Goal: Task Accomplishment & Management: Manage account settings

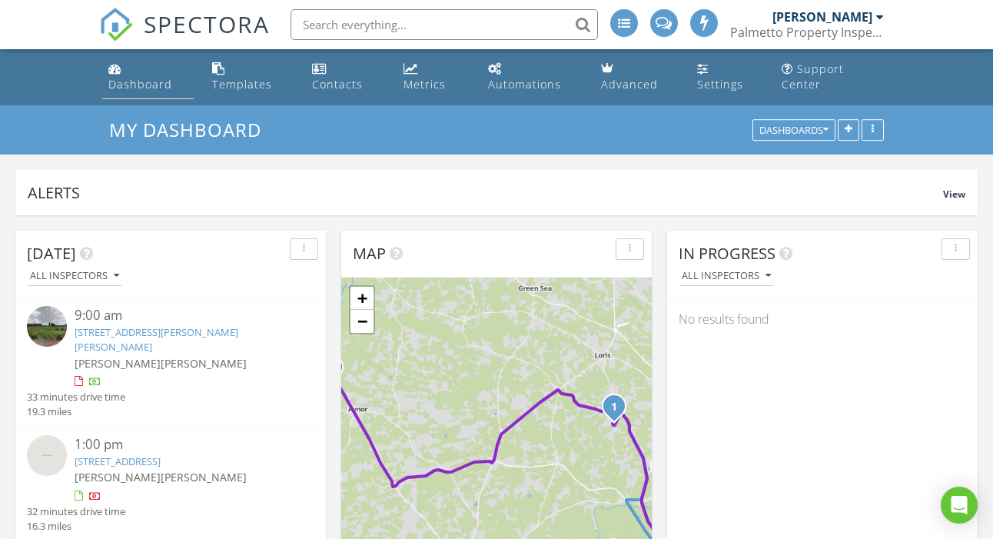
click at [131, 85] on div "Dashboard" at bounding box center [140, 84] width 64 height 15
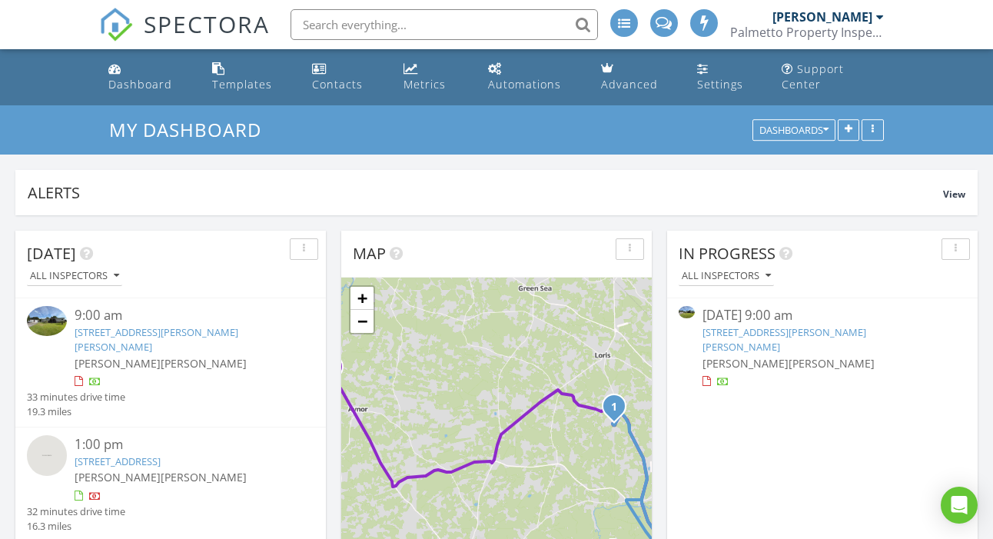
click at [357, 23] on input "text" at bounding box center [444, 24] width 307 height 31
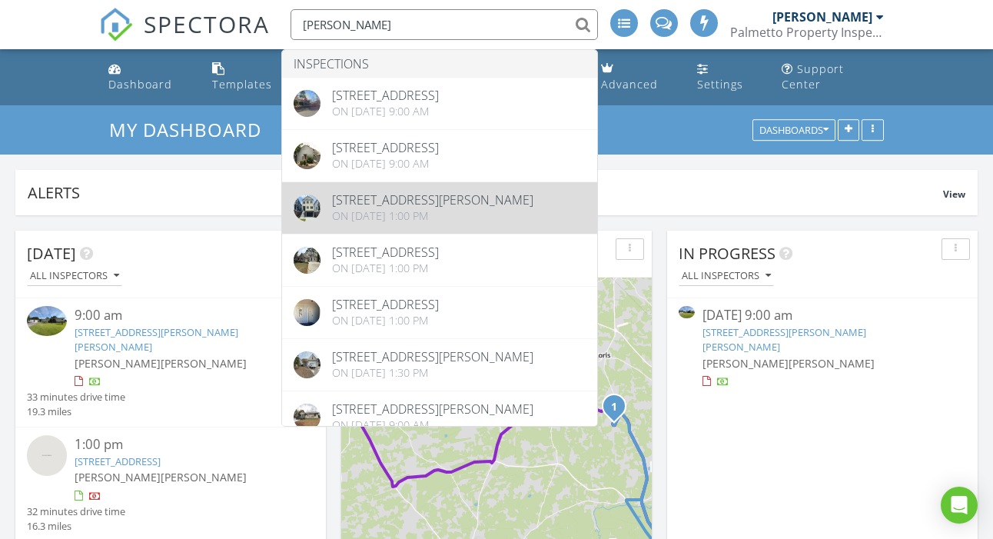
type input "[PERSON_NAME]"
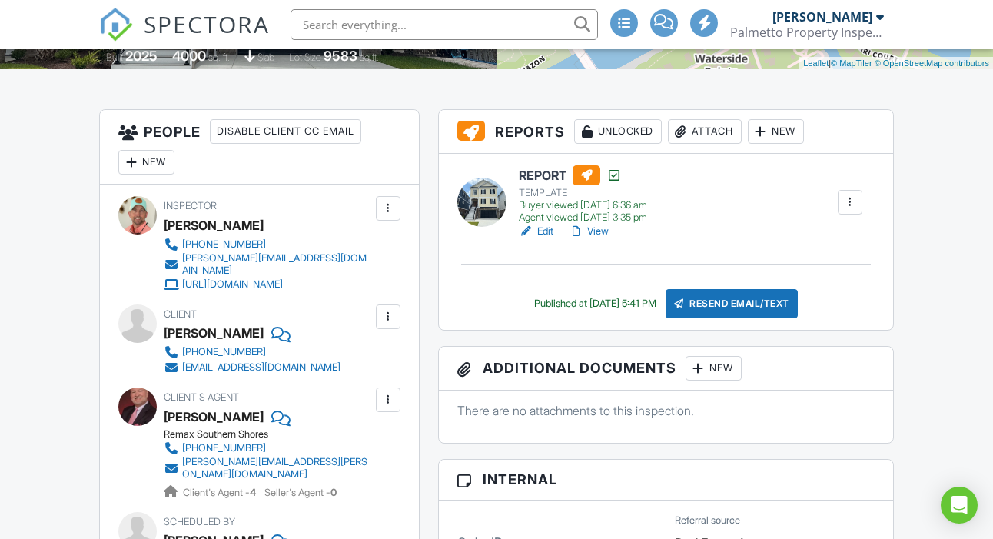
click at [769, 139] on div at bounding box center [760, 131] width 15 height 15
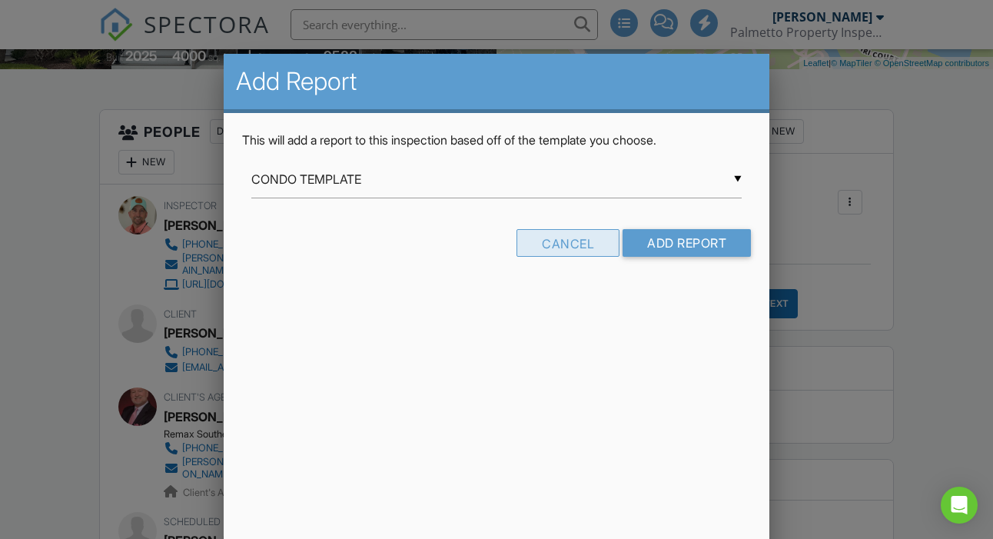
click at [582, 241] on div "Cancel" at bounding box center [568, 243] width 103 height 28
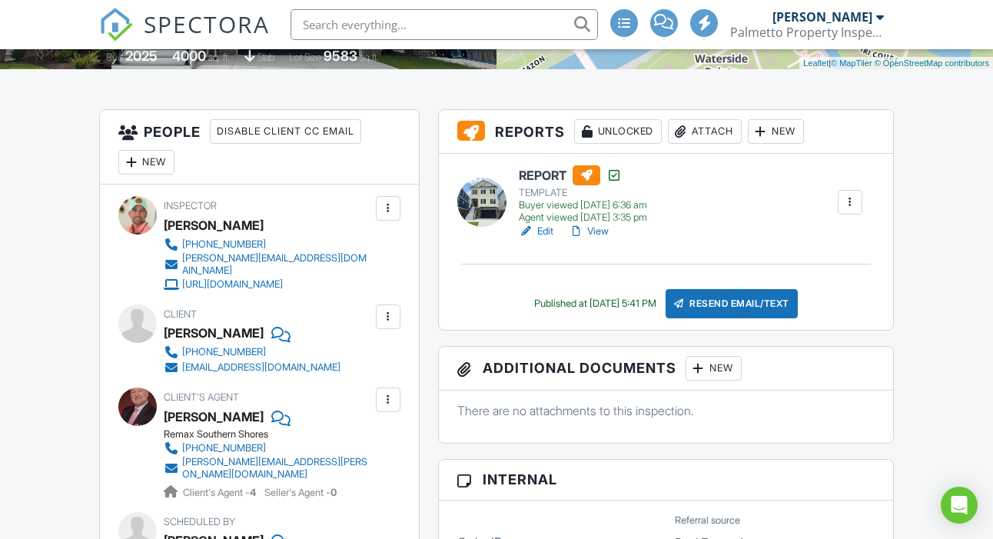
click at [853, 210] on div at bounding box center [849, 201] width 15 height 15
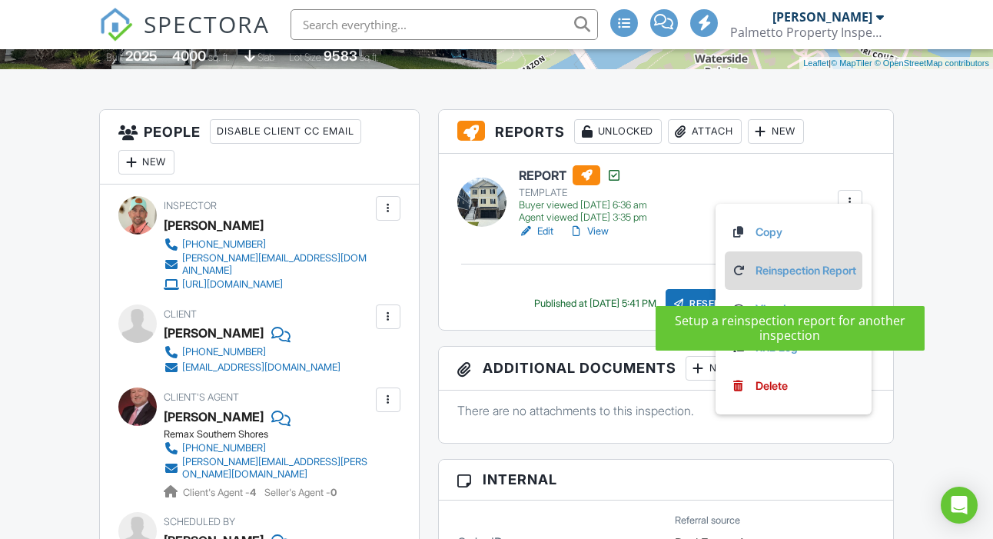
click at [786, 279] on link "Reinspection Report" at bounding box center [793, 270] width 125 height 17
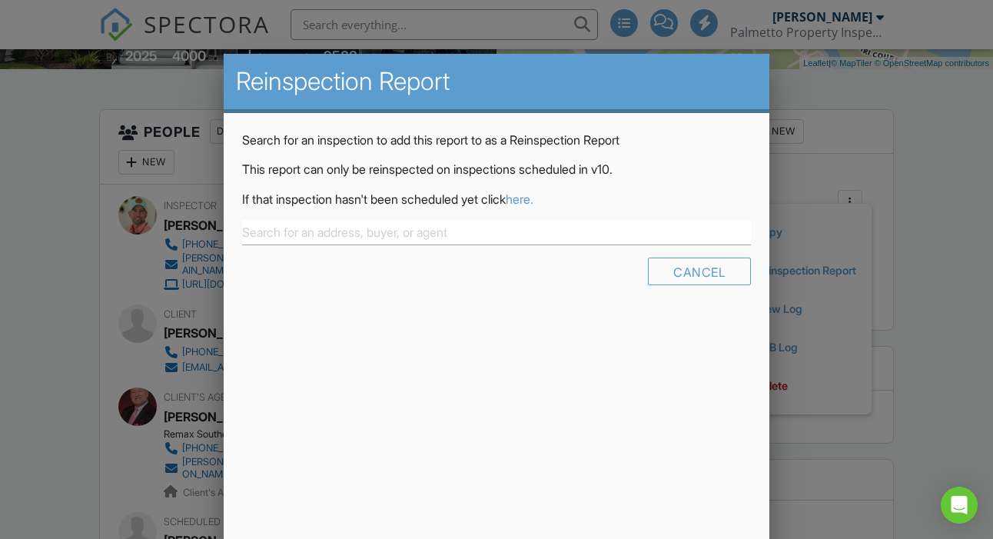
click at [922, 211] on div at bounding box center [496, 259] width 993 height 673
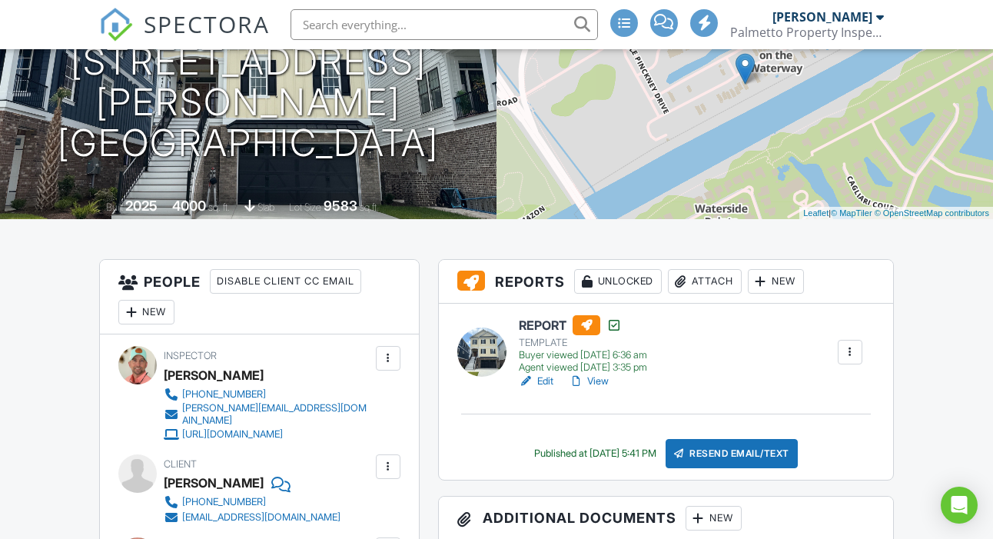
scroll to position [186, 0]
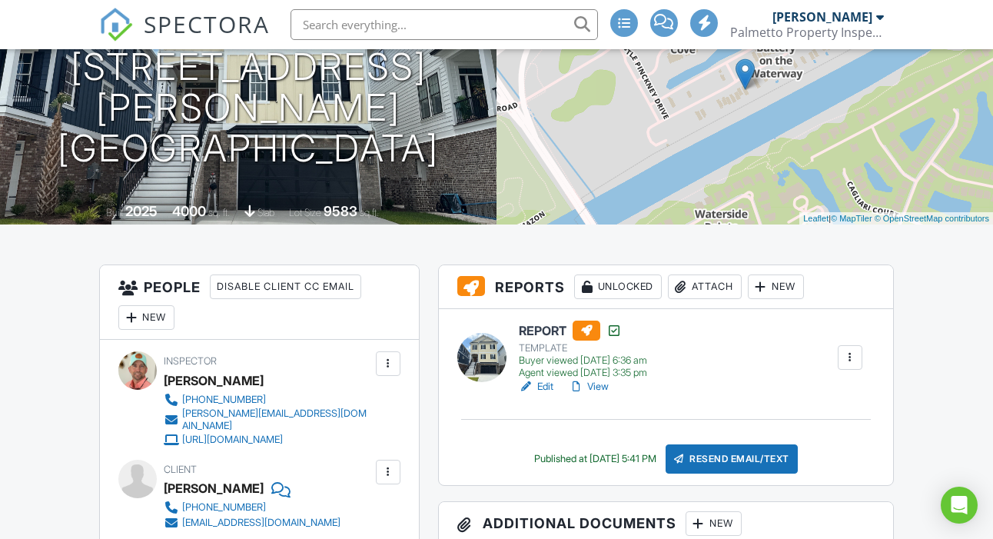
click at [850, 365] on div at bounding box center [849, 357] width 15 height 15
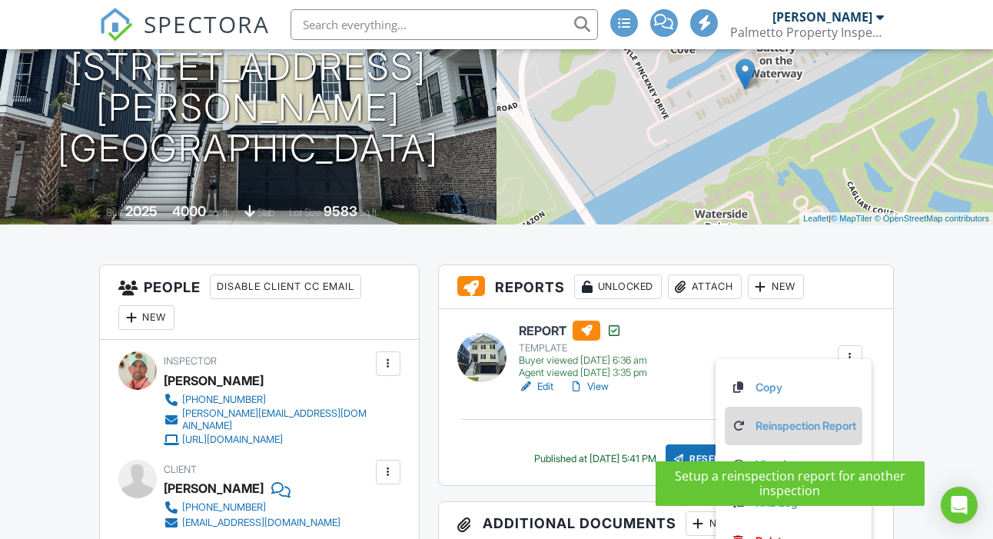
click at [786, 434] on link "Reinspection Report" at bounding box center [793, 425] width 125 height 17
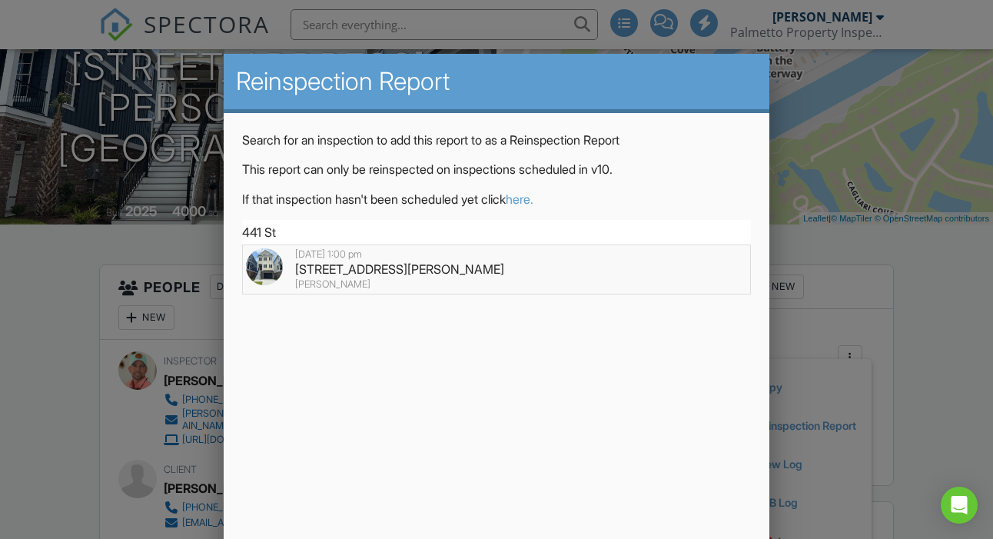
click at [410, 265] on div "441 St.Julian Ln, Myrtle Beach, SC 29579" at bounding box center [497, 269] width 502 height 17
type input "441 St.Julian Ln, Myrtle Beach, SC 29579"
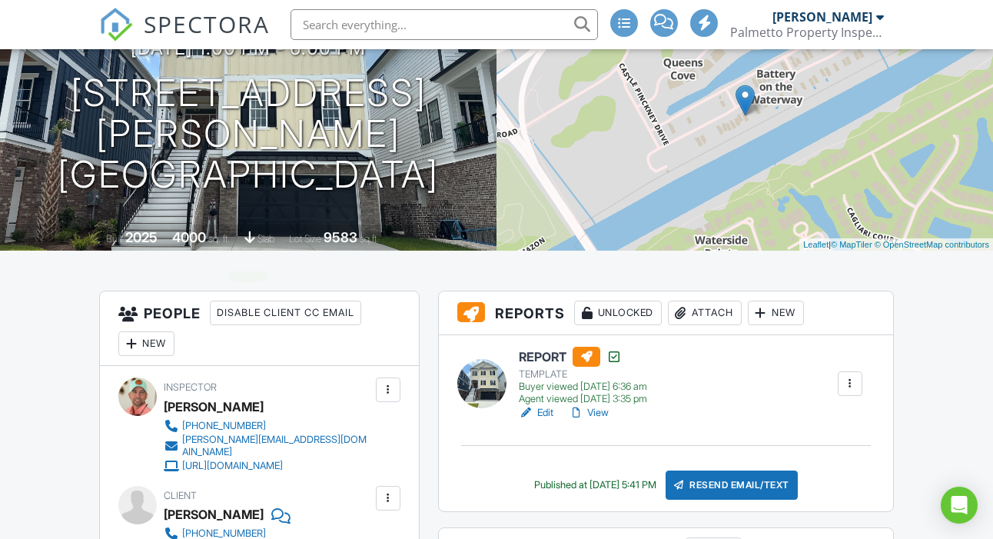
scroll to position [162, 0]
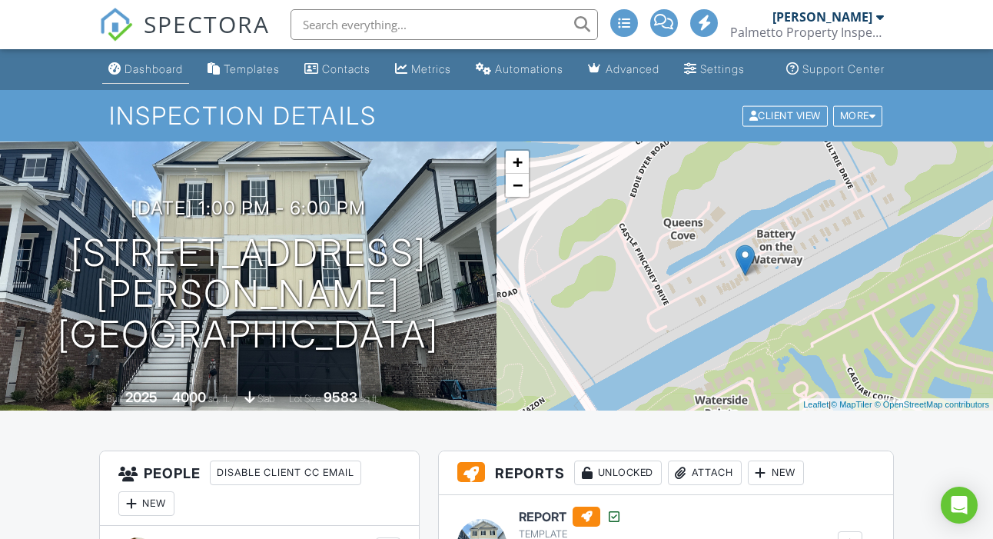
click at [150, 75] on div "Dashboard" at bounding box center [154, 68] width 58 height 13
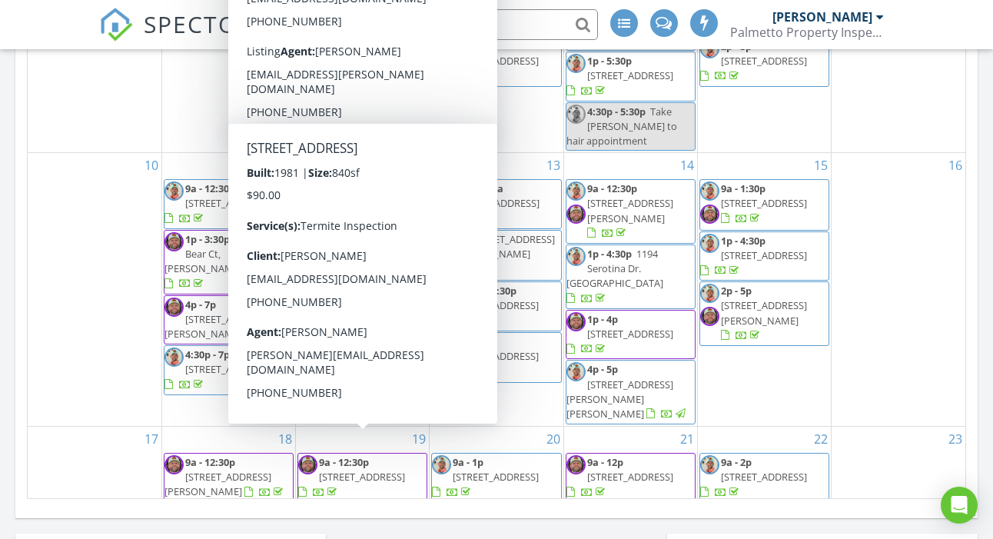
scroll to position [197, 0]
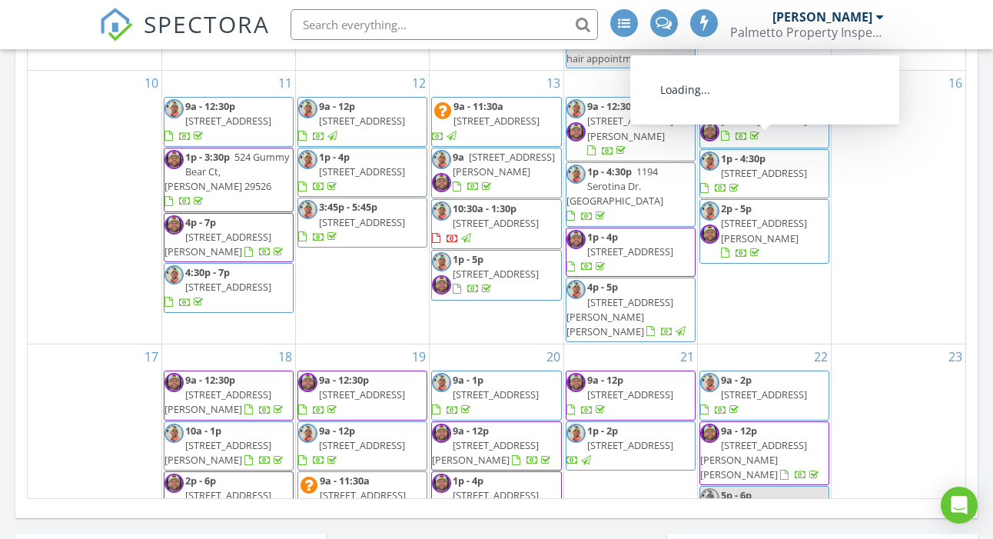
click at [501, 21] on input "text" at bounding box center [444, 24] width 307 height 31
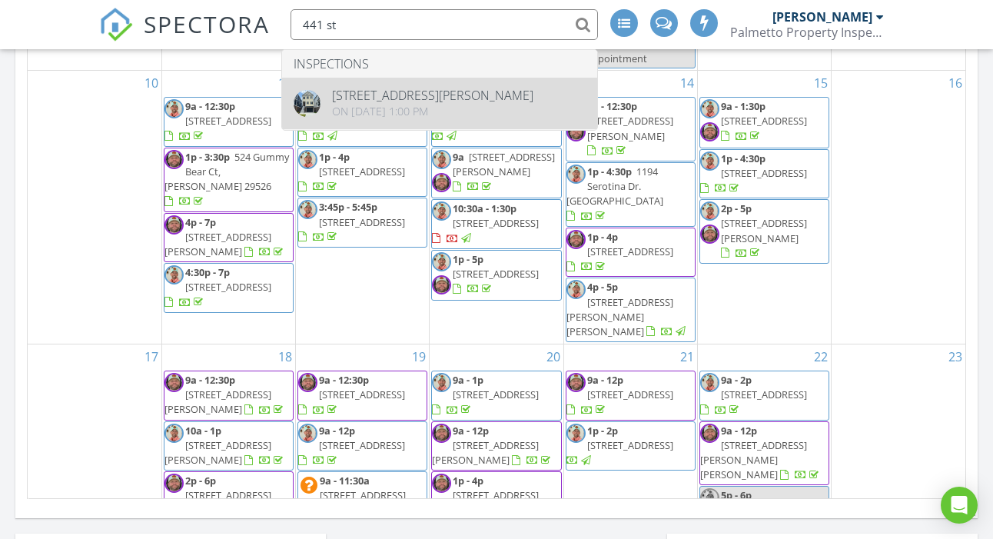
type input "441 st"
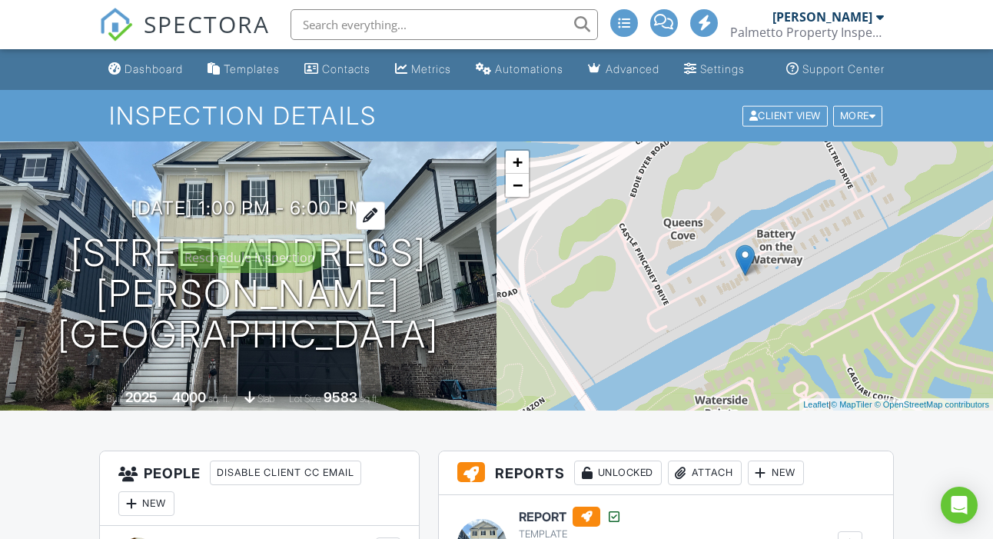
click at [225, 218] on h3 "06/18/2025 1:00 pm - 6:00 pm" at bounding box center [248, 208] width 235 height 21
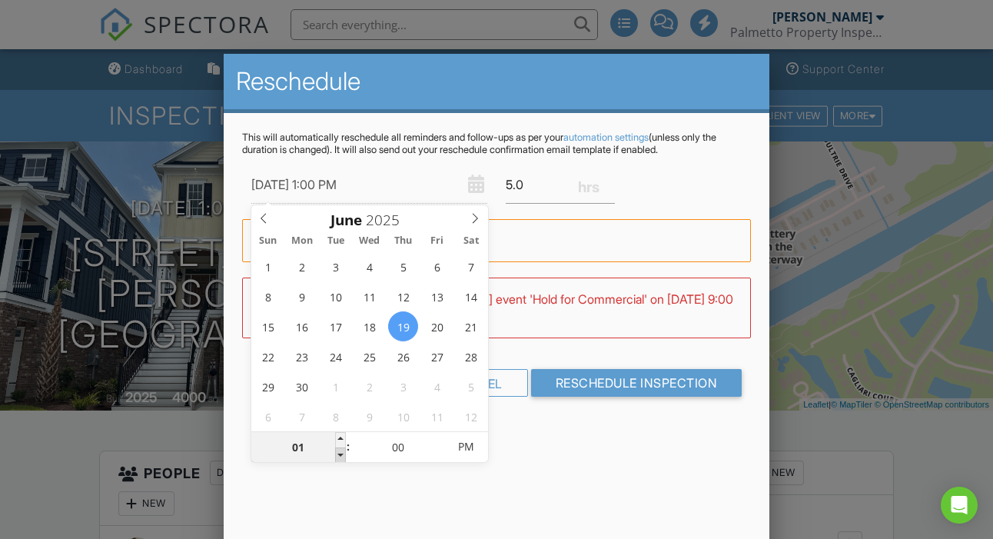
type input "06/19/2025 12:00 PM"
type input "12"
click at [338, 456] on span at bounding box center [340, 454] width 11 height 15
type input "06/19/2025 11:00 AM"
type input "11"
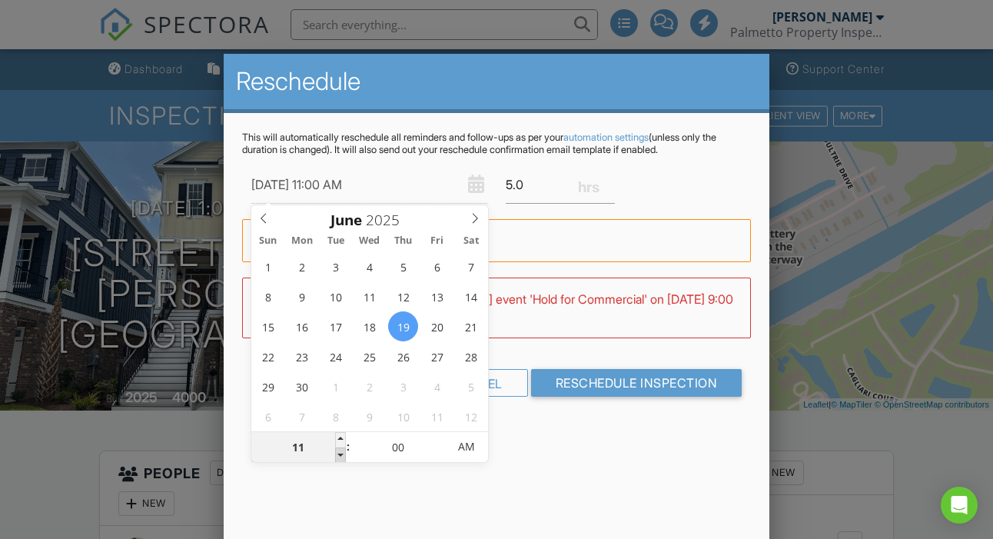
click at [338, 456] on span at bounding box center [340, 454] width 11 height 15
type input "06/19/2025 10:00 AM"
type input "10"
click at [338, 456] on span at bounding box center [340, 454] width 11 height 15
type input "06/19/2025 9:00 AM"
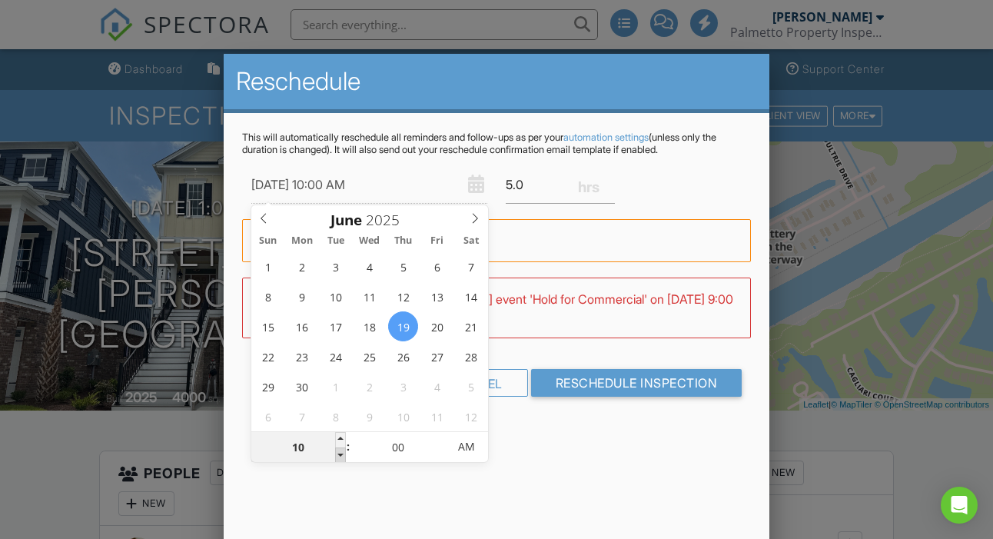
type input "09"
click at [338, 456] on span at bounding box center [340, 454] width 11 height 15
click at [477, 220] on icon at bounding box center [475, 218] width 11 height 11
type input "[DATE] 9:00 AM"
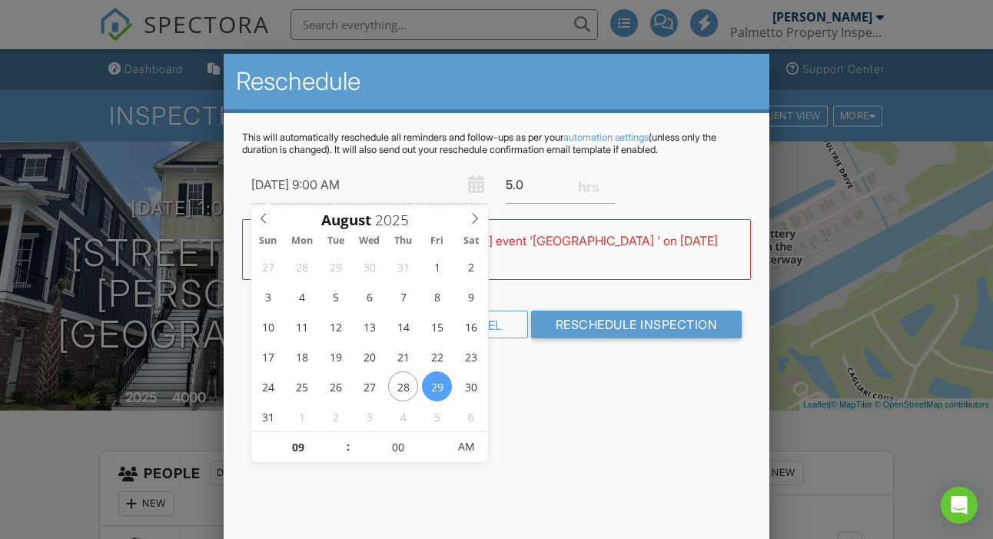
click at [587, 188] on div "5.0" at bounding box center [561, 185] width 128 height 38
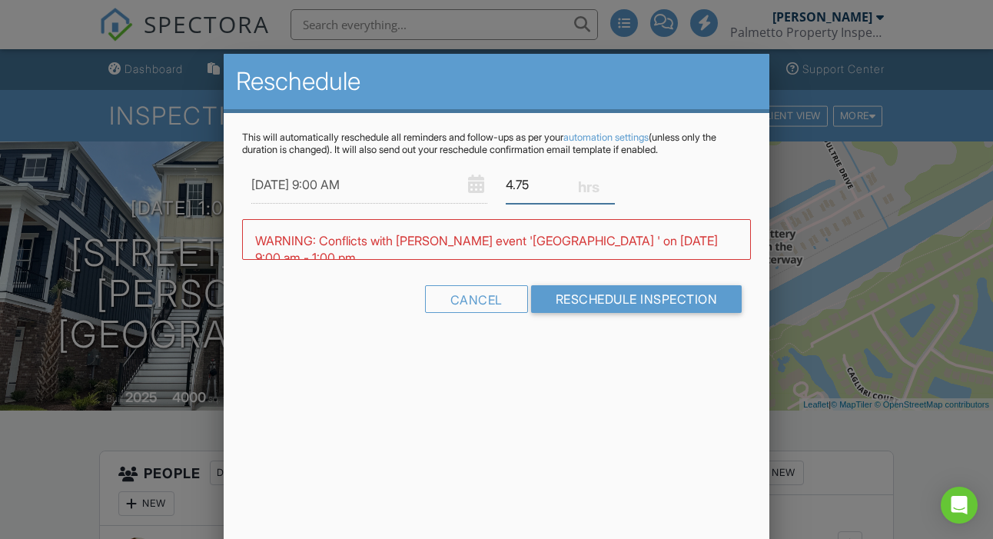
click at [610, 188] on input "4.75" at bounding box center [560, 185] width 109 height 38
click at [610, 188] on input "4.5" at bounding box center [560, 185] width 109 height 38
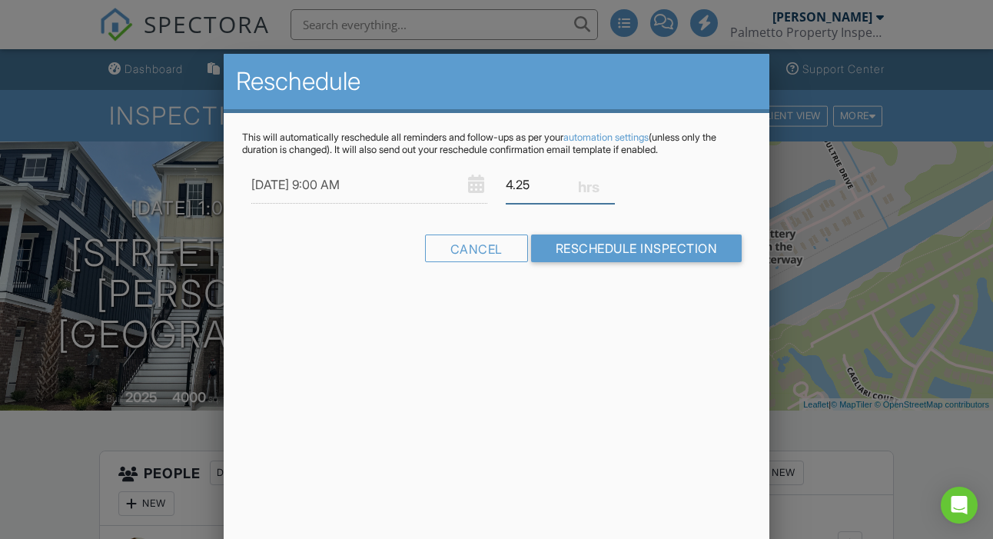
click at [610, 188] on input "4.25" at bounding box center [560, 185] width 109 height 38
click at [610, 188] on input "4" at bounding box center [560, 185] width 109 height 38
click at [610, 188] on input "3.75" at bounding box center [560, 185] width 109 height 38
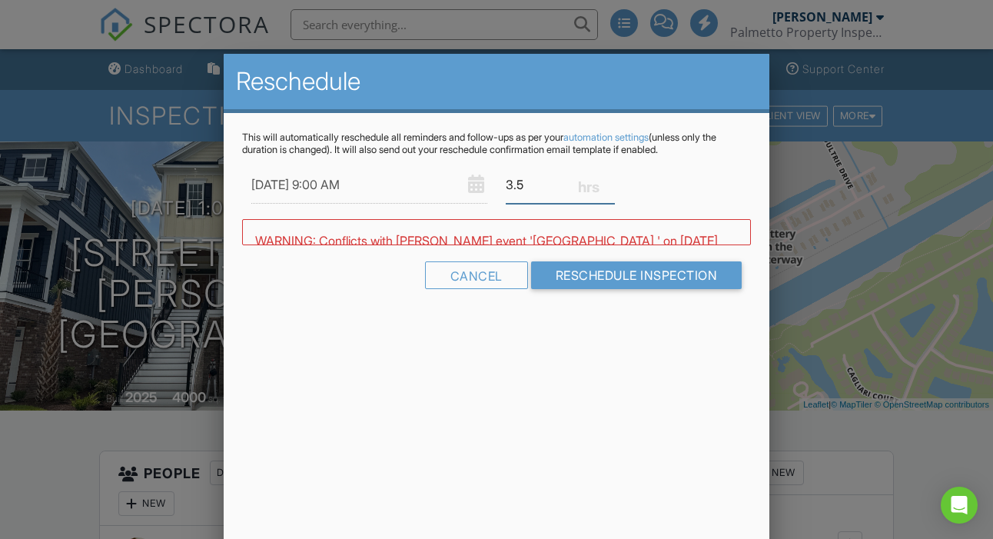
click at [610, 188] on input "3.5" at bounding box center [560, 185] width 109 height 38
click at [610, 188] on input "3.25" at bounding box center [560, 185] width 109 height 38
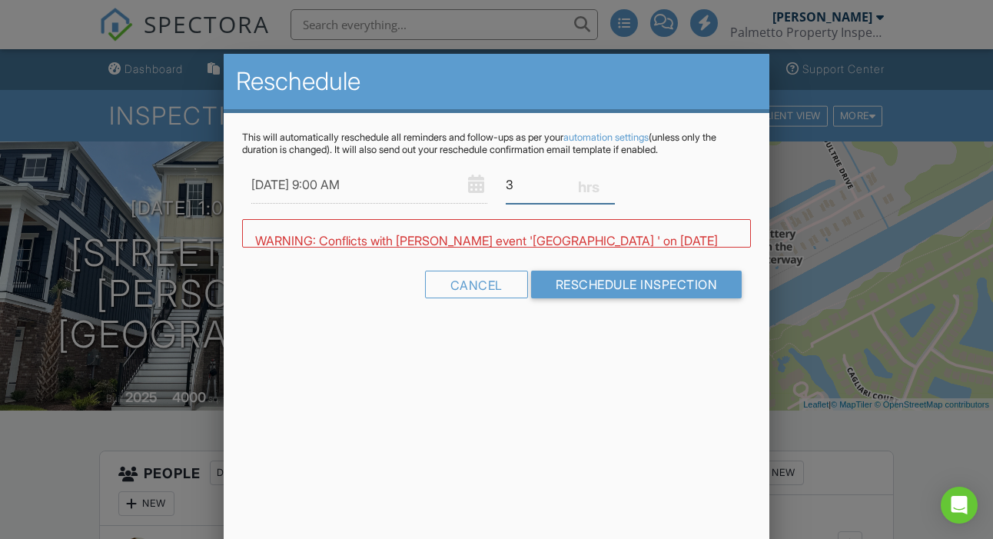
click at [610, 188] on input "3" at bounding box center [560, 185] width 109 height 38
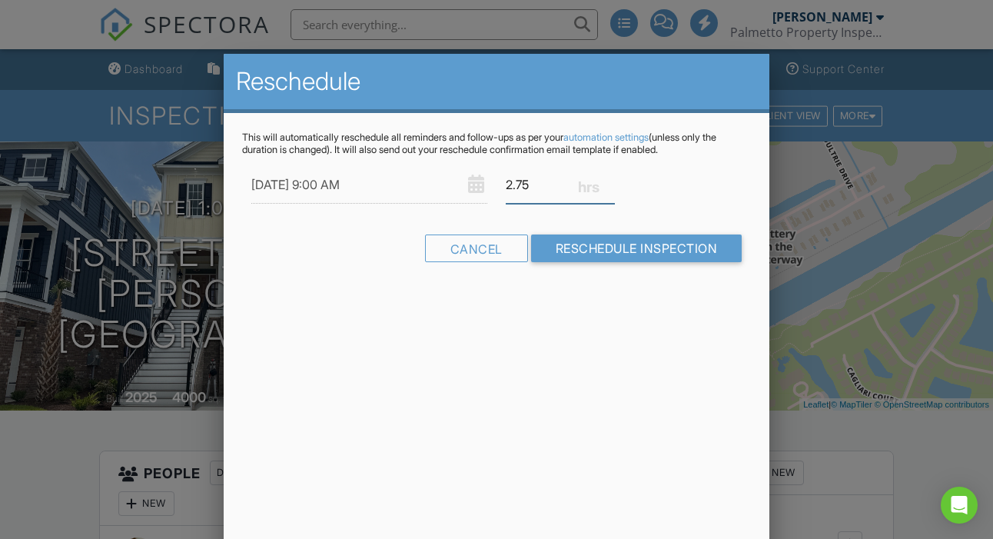
click at [610, 188] on input "2.75" at bounding box center [560, 185] width 109 height 38
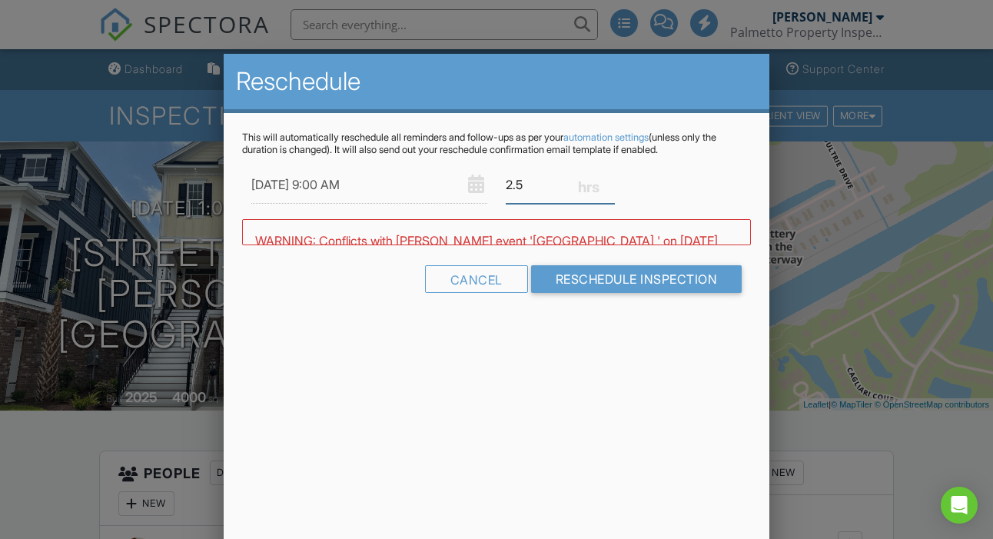
click at [610, 188] on input "2.5" at bounding box center [560, 185] width 109 height 38
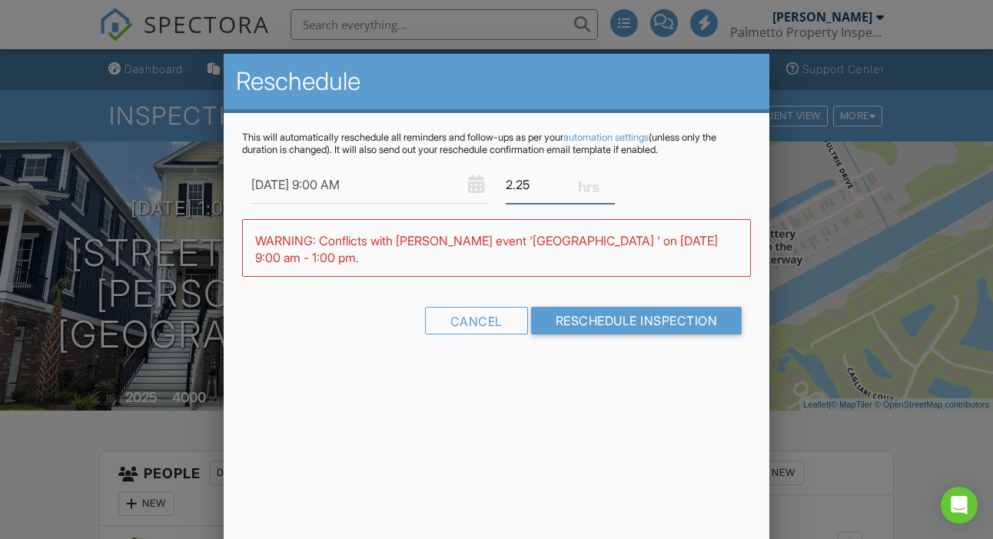
click at [610, 188] on input "2.25" at bounding box center [560, 185] width 109 height 38
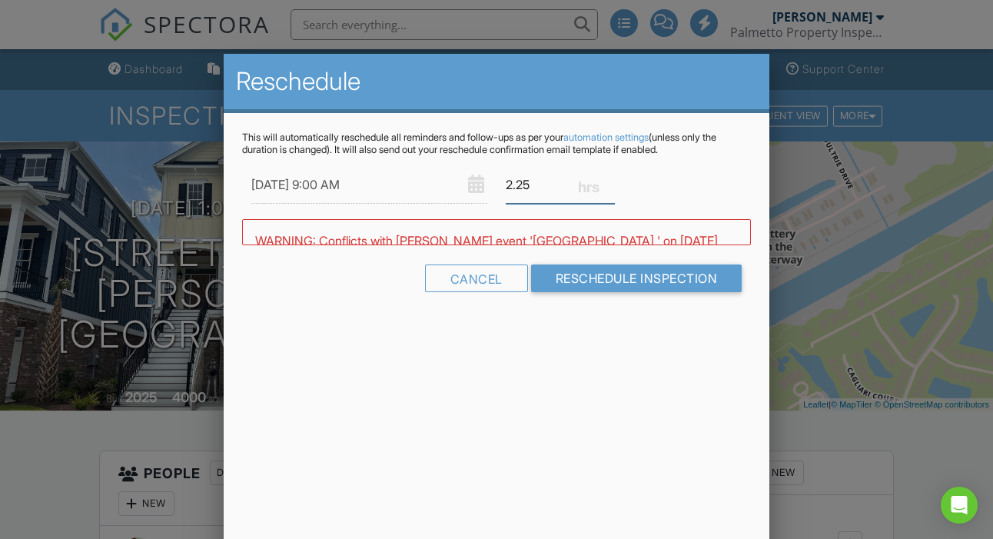
type input "2"
click at [610, 188] on input "2" at bounding box center [560, 185] width 109 height 38
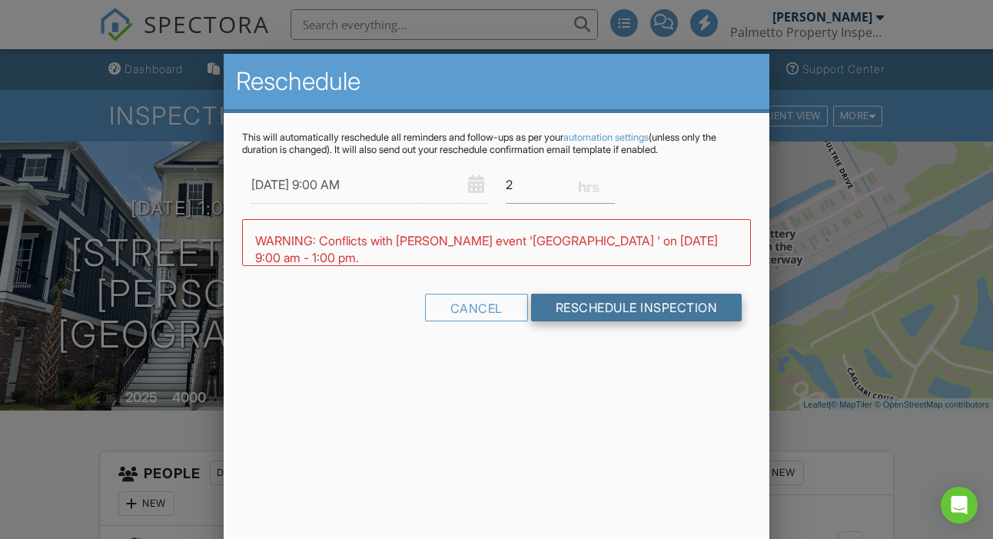
click at [603, 310] on input "Reschedule Inspection" at bounding box center [636, 308] width 211 height 28
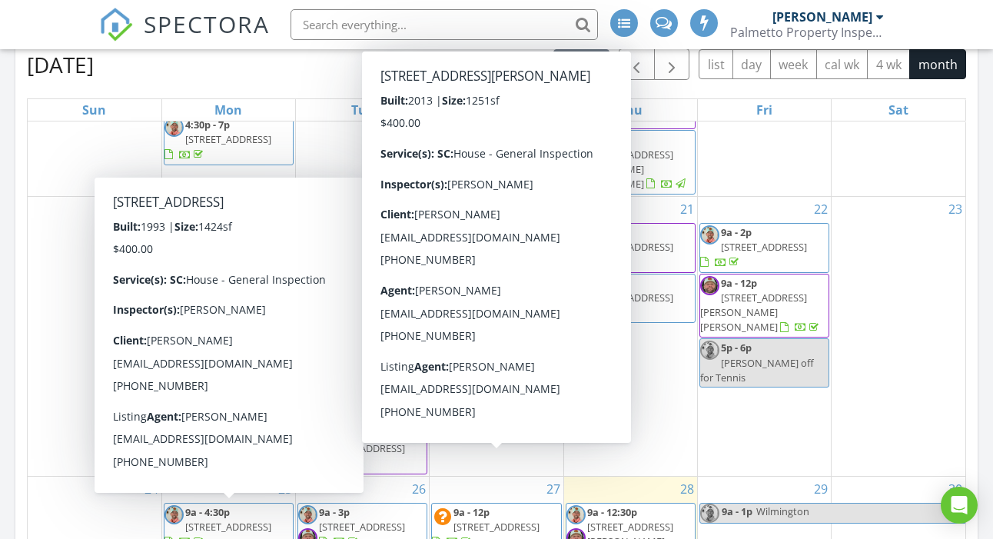
scroll to position [128, 0]
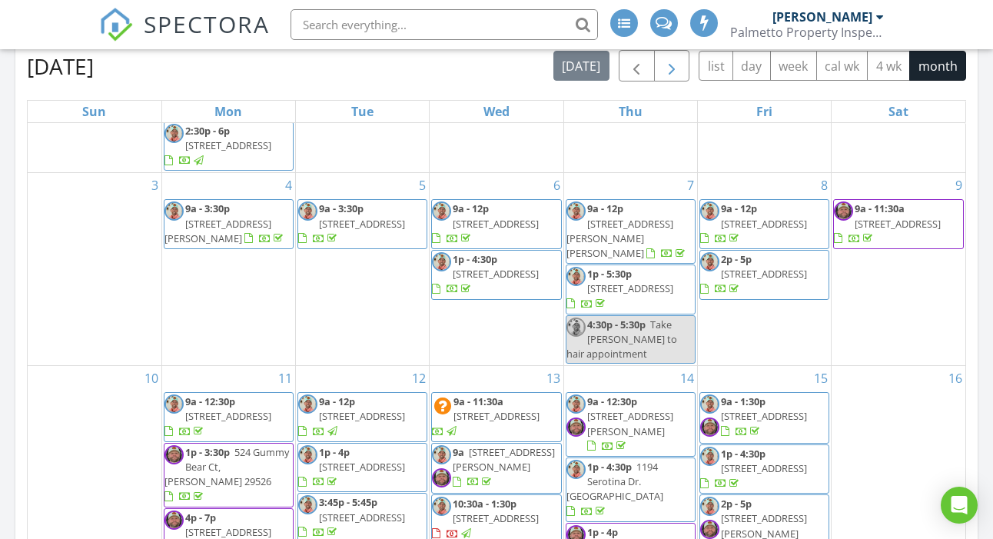
click at [670, 66] on span "button" at bounding box center [672, 66] width 18 height 18
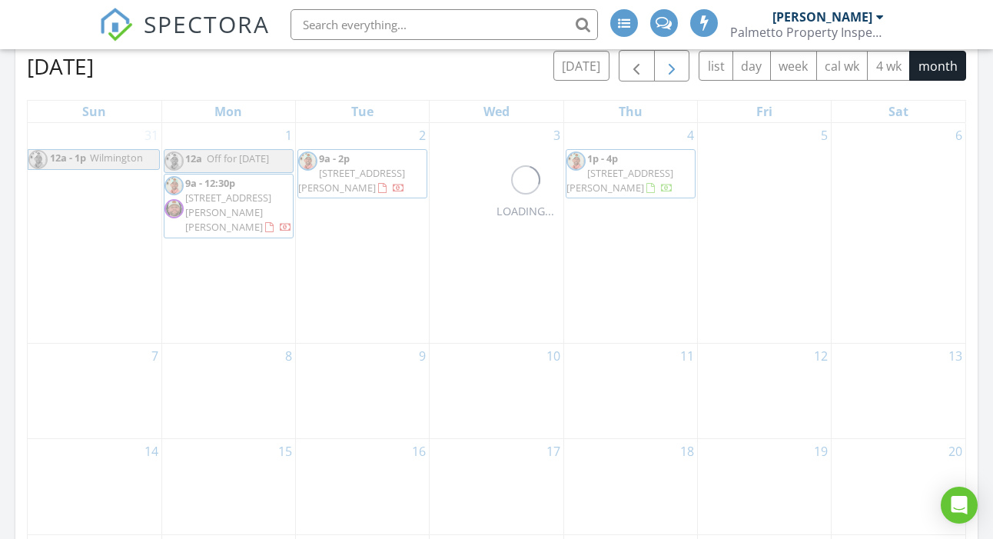
scroll to position [0, 0]
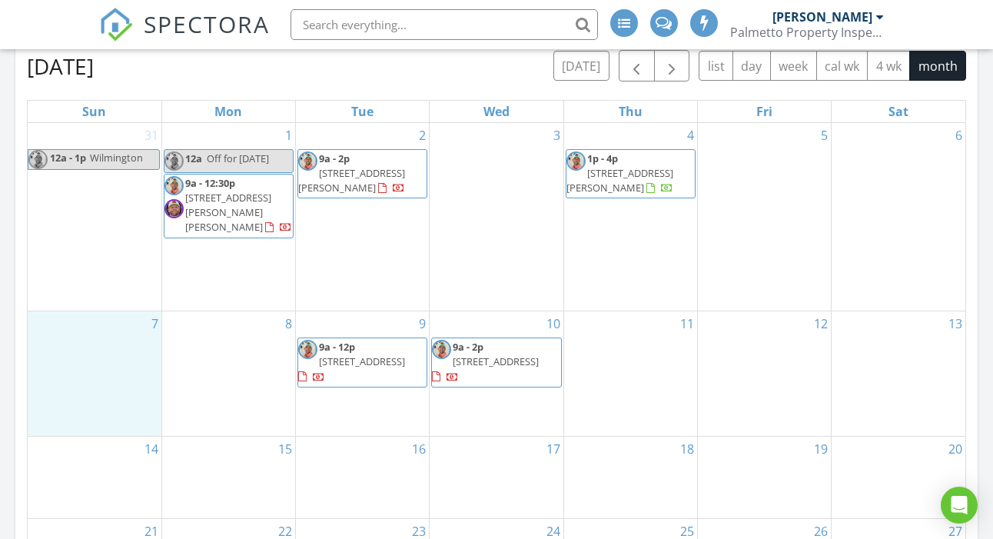
click at [50, 331] on div "7" at bounding box center [95, 373] width 134 height 125
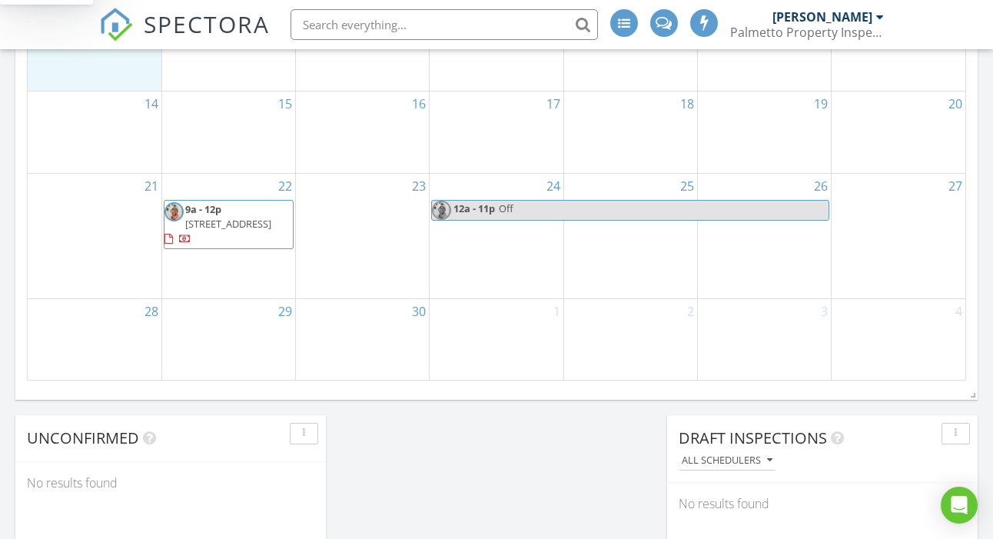
scroll to position [979, 0]
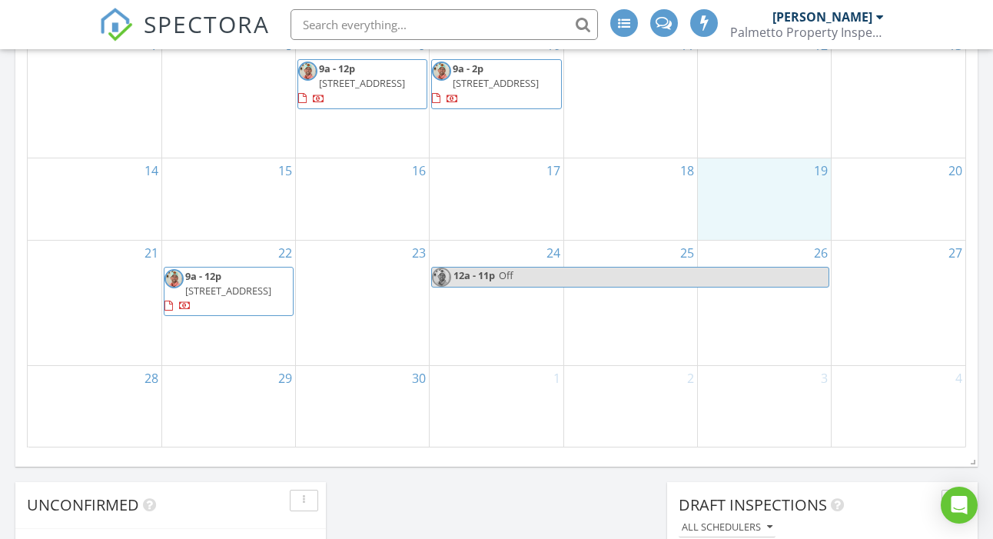
click at [752, 171] on div "19" at bounding box center [764, 198] width 133 height 81
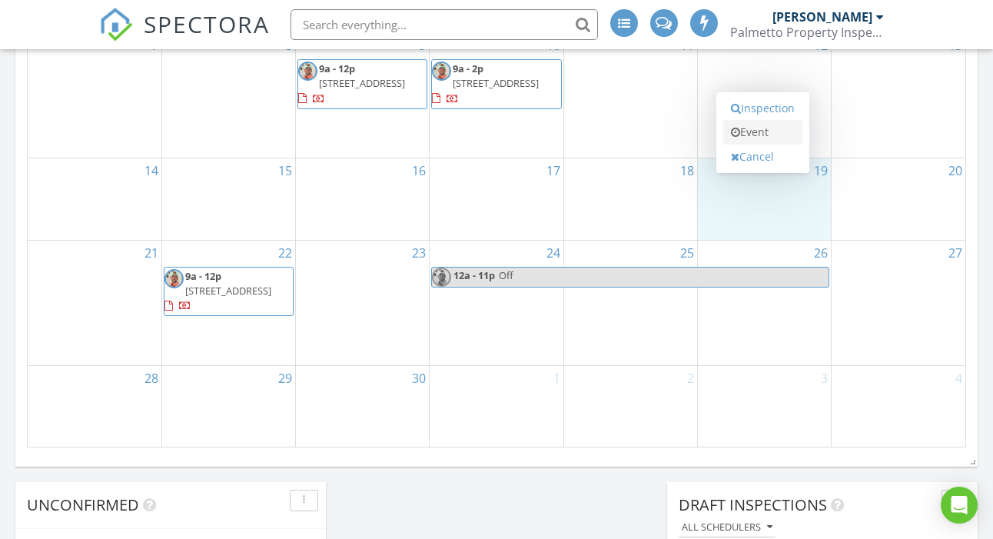
click at [764, 133] on link "Event" at bounding box center [762, 132] width 79 height 25
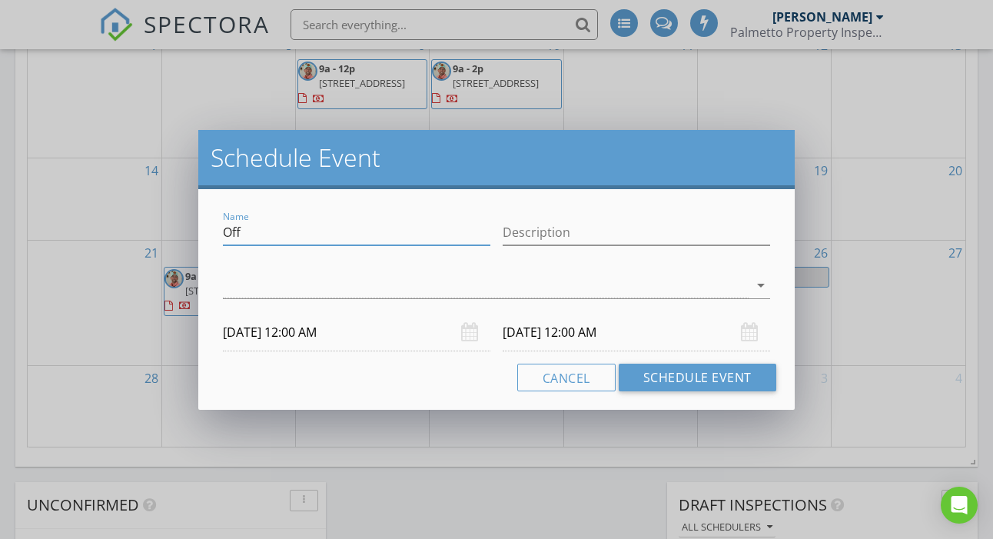
click at [344, 238] on input "Off" at bounding box center [357, 232] width 268 height 25
type input "Rusty off for Kyleigh Tennis Tournament"
click at [405, 281] on div at bounding box center [485, 285] width 525 height 25
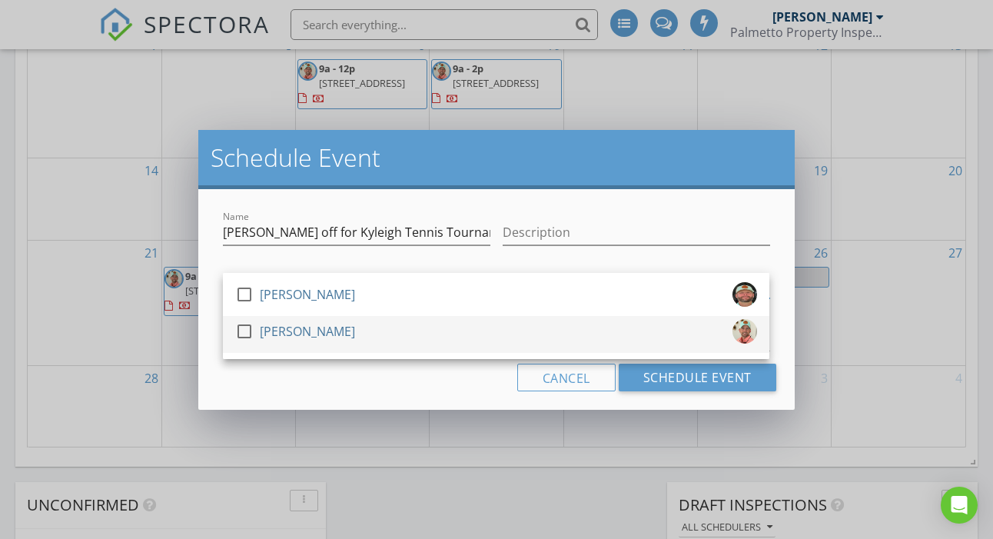
click at [243, 331] on div at bounding box center [244, 331] width 26 height 26
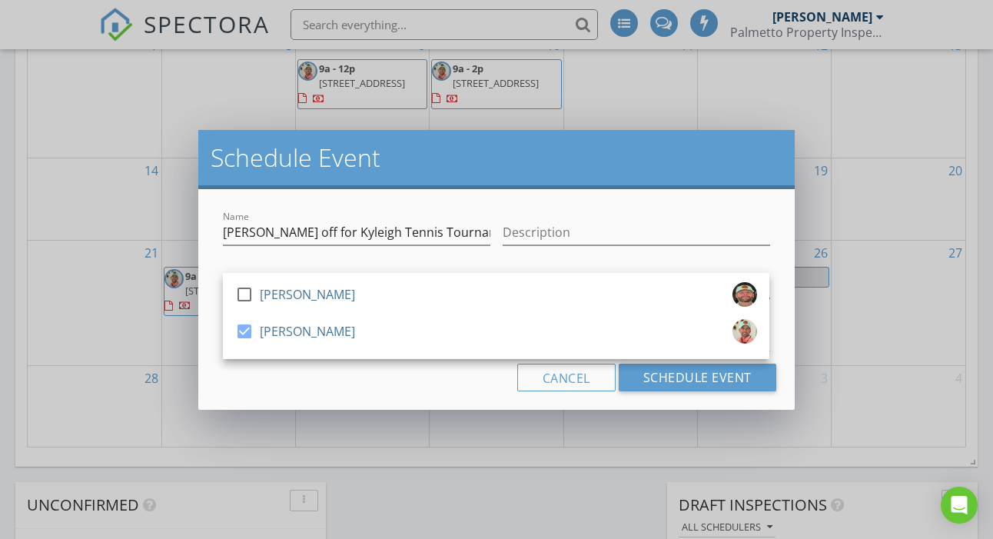
click at [509, 366] on div "Cancel Schedule Event" at bounding box center [496, 378] width 559 height 28
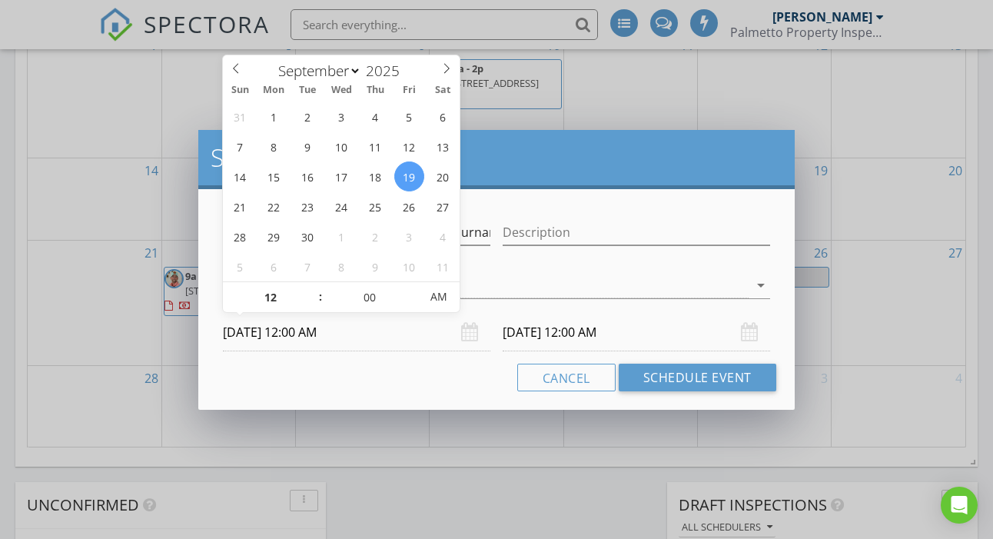
click at [300, 337] on input "09/19/2025 12:00 AM" at bounding box center [357, 333] width 268 height 38
type input "11"
type input "09/19/2025 11:00 PM"
click at [314, 301] on span at bounding box center [312, 304] width 11 height 15
type input "10"
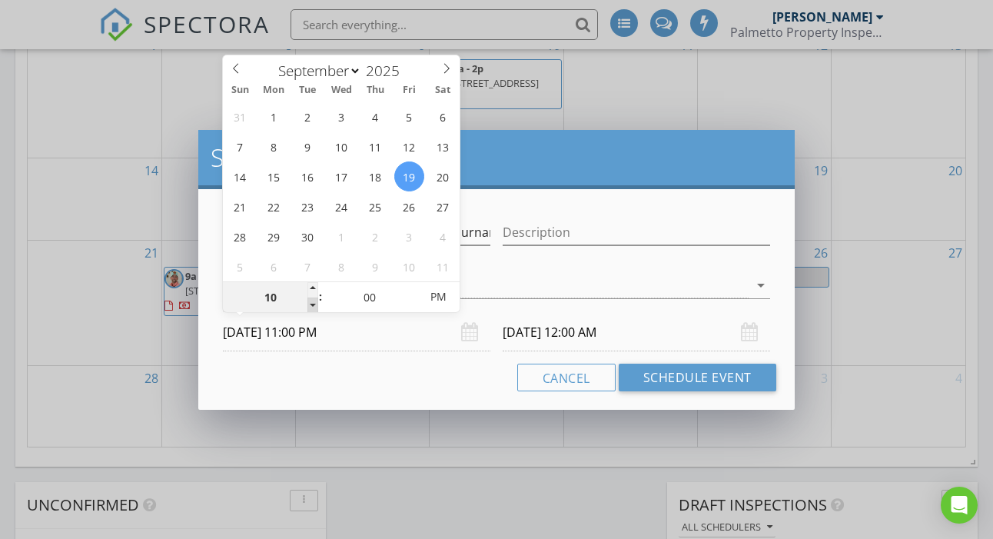
type input "09/19/2025 10:00 PM"
click at [314, 301] on span at bounding box center [312, 304] width 11 height 15
type input "09"
type input "09/19/2025 9:00 PM"
click at [314, 301] on span at bounding box center [312, 304] width 11 height 15
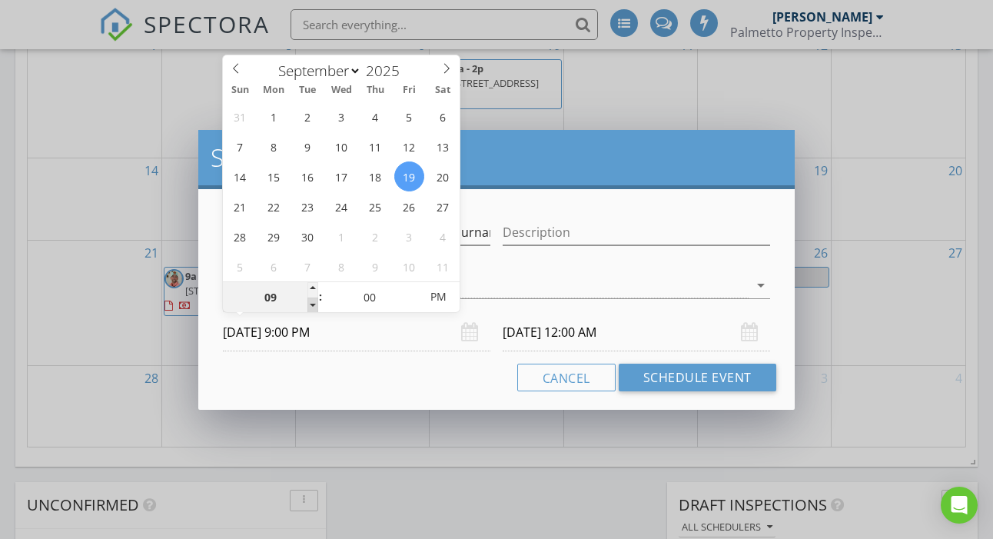
type input "09/20/2025 9:00 PM"
type input "09/19/2025 9:00 AM"
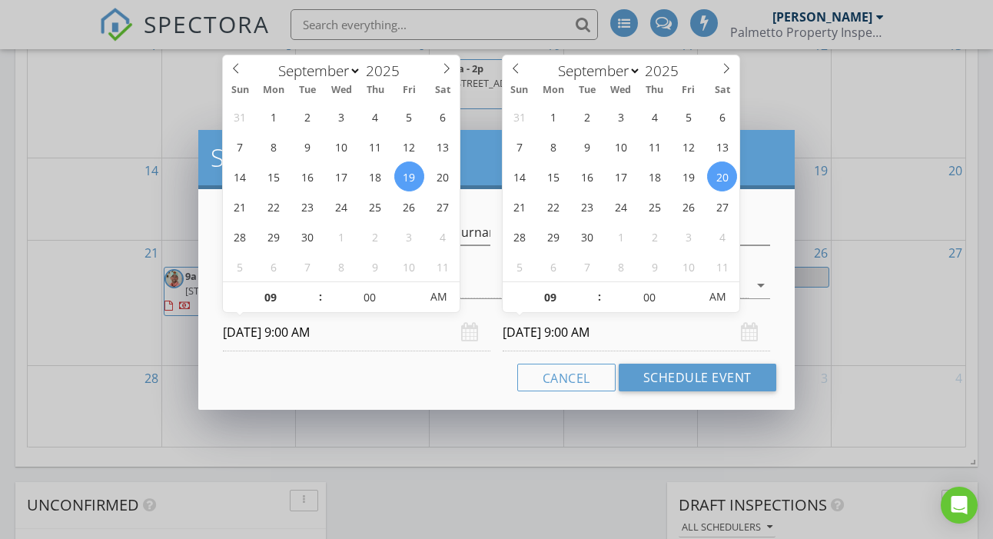
click at [570, 334] on input "09/20/2025 9:00 AM" at bounding box center [637, 333] width 268 height 38
type input "09/19/2025 9:00 AM"
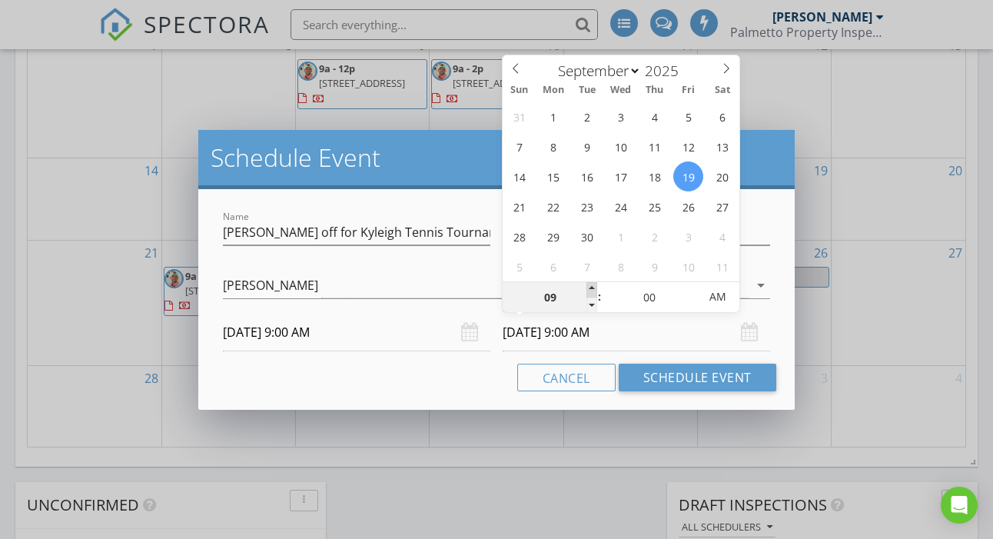
type input "10"
type input "09/19/2025 10:00 AM"
click at [593, 286] on span at bounding box center [592, 289] width 11 height 15
type input "11"
type input "09/19/2025 11:00 AM"
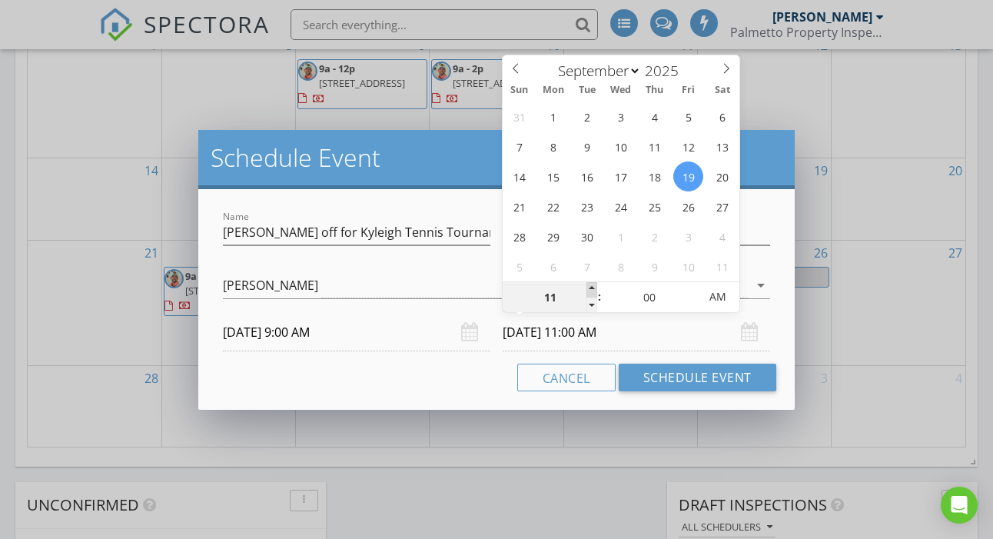
click at [593, 286] on span at bounding box center [592, 289] width 11 height 15
type input "12"
type input "09/19/2025 12:00 PM"
click at [593, 286] on span at bounding box center [592, 289] width 11 height 15
type input "01"
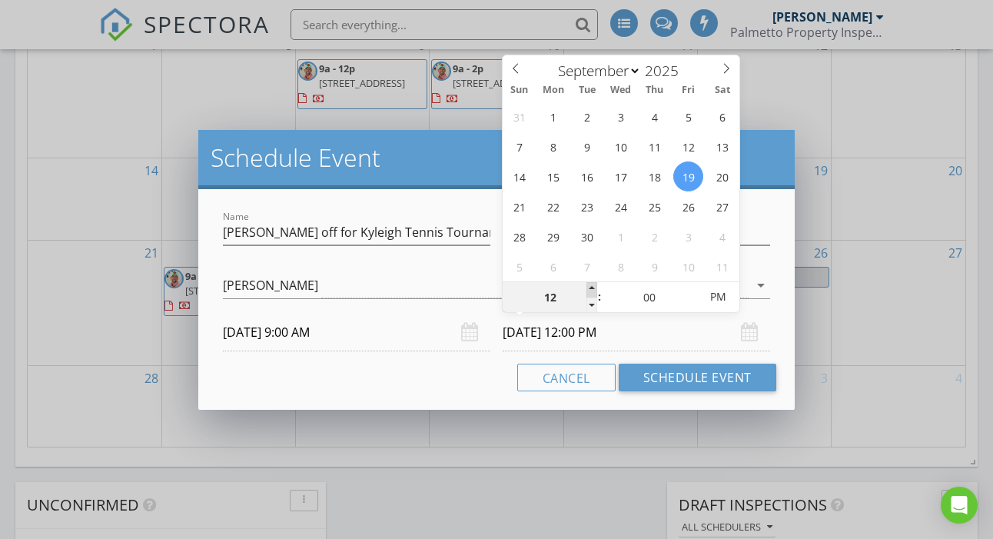
type input "09/19/2025 1:00 PM"
click at [593, 286] on span at bounding box center [592, 289] width 11 height 15
type input "02"
type input "09/19/2025 2:00 PM"
click at [593, 286] on span at bounding box center [592, 289] width 11 height 15
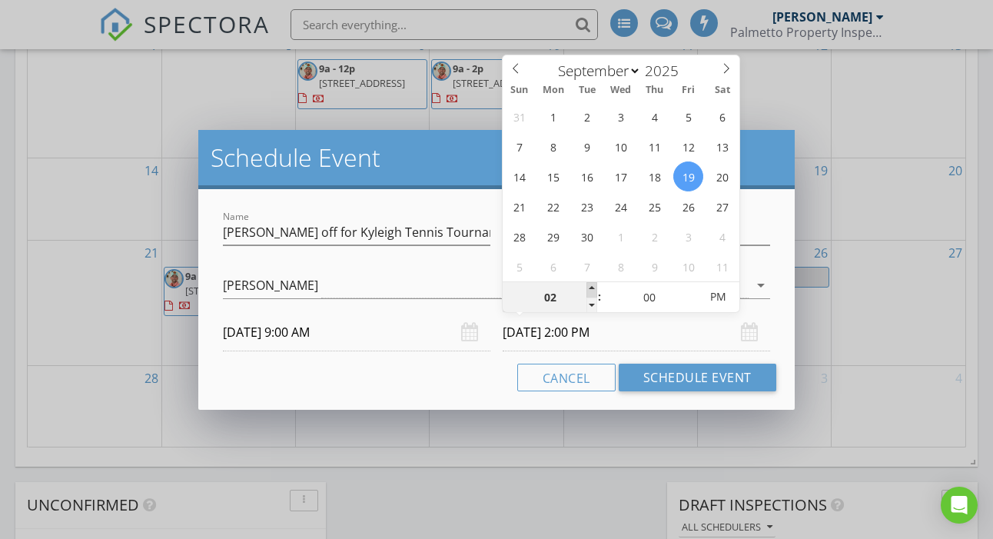
type input "03"
type input "09/19/2025 3:00 PM"
click at [593, 286] on span at bounding box center [592, 289] width 11 height 15
type input "04"
type input "09/19/2025 4:00 PM"
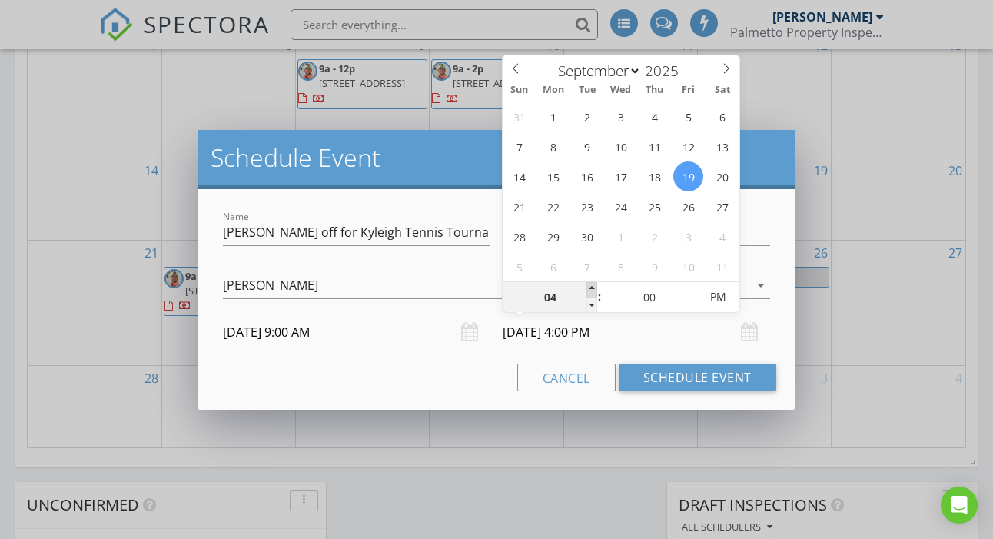
click at [593, 286] on span at bounding box center [592, 289] width 11 height 15
type input "05"
type input "09/19/2025 5:00 PM"
click at [593, 286] on span at bounding box center [592, 289] width 11 height 15
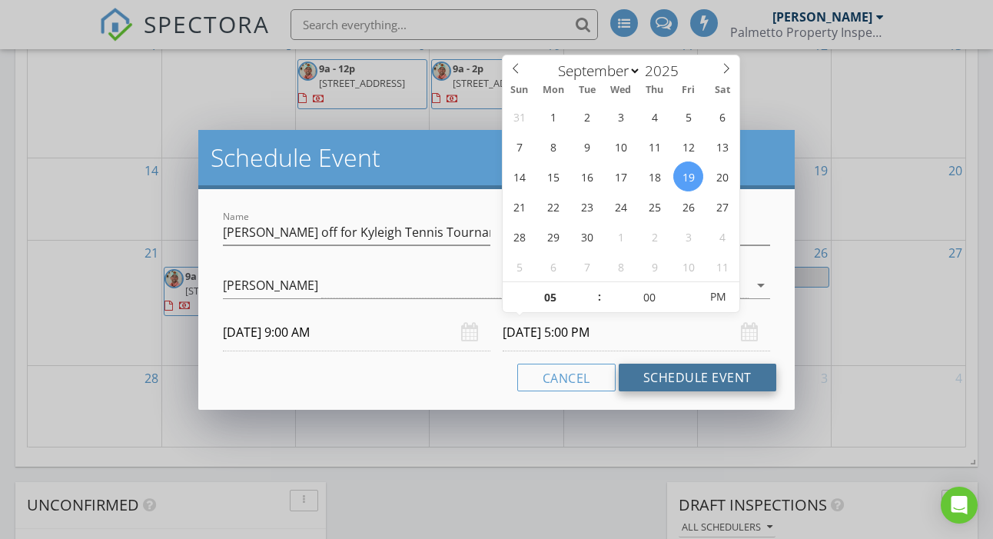
click at [687, 382] on button "Schedule Event" at bounding box center [698, 378] width 158 height 28
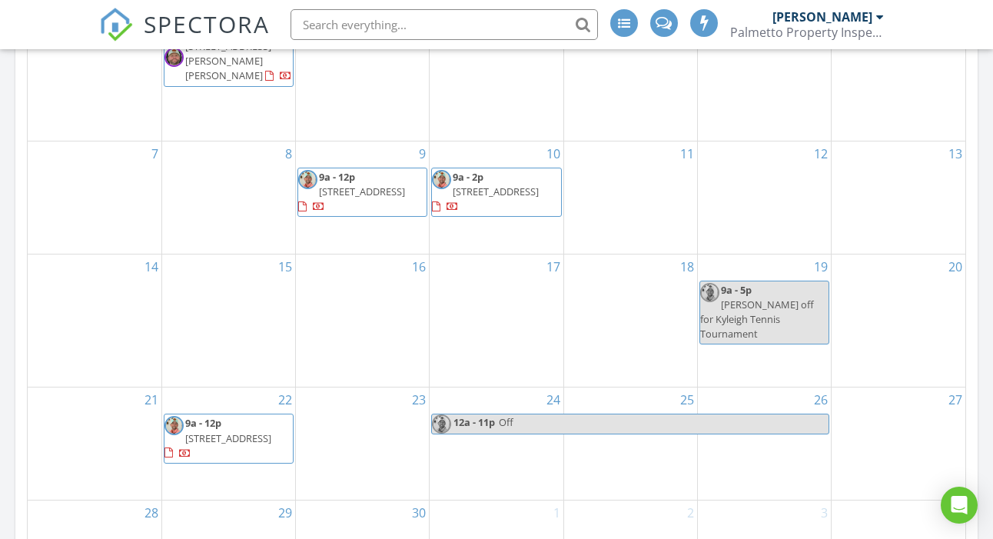
scroll to position [850, 0]
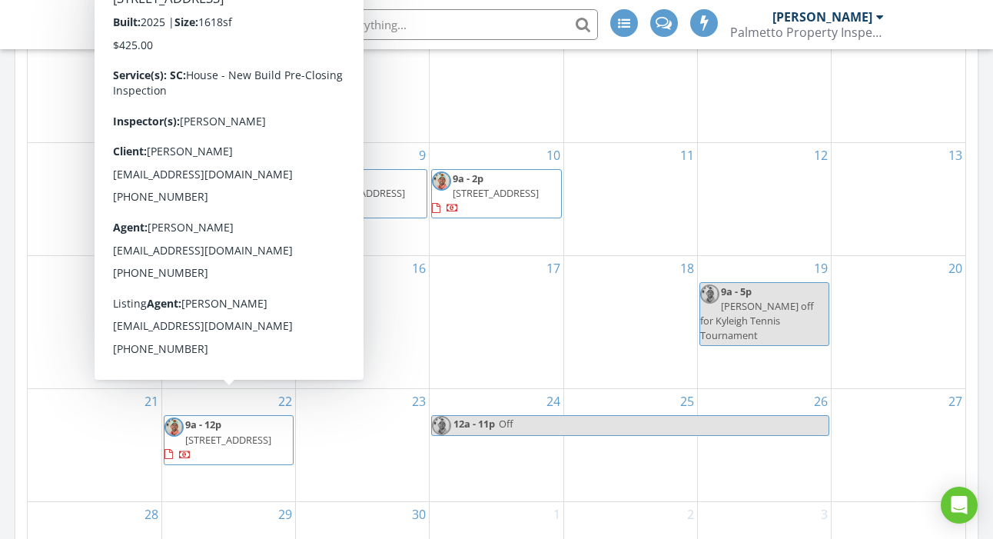
click at [248, 433] on span "137 Dagger Ct, Myrtle Beach 29588" at bounding box center [228, 440] width 86 height 14
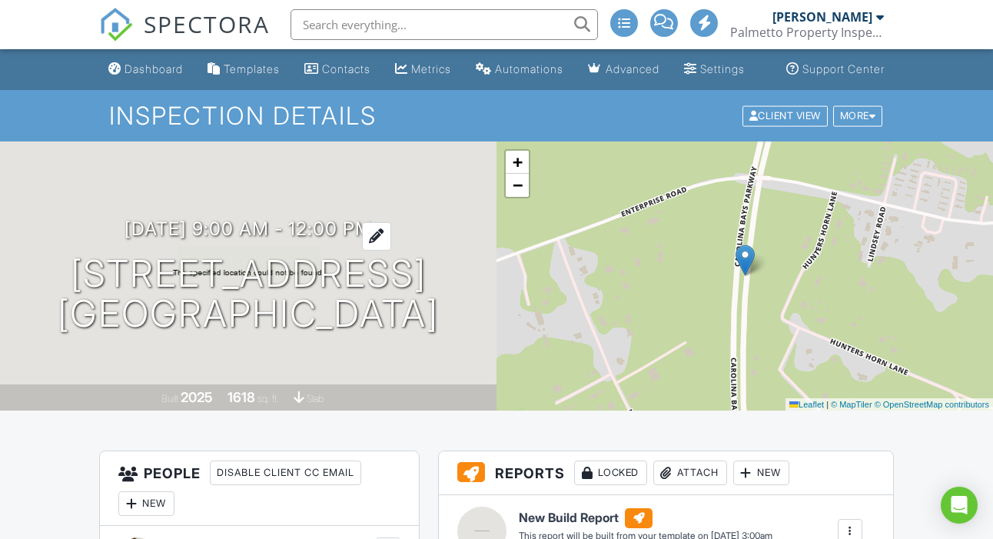
click at [280, 224] on h3 "[DATE] 9:00 am - 12:00 pm" at bounding box center [249, 228] width 248 height 21
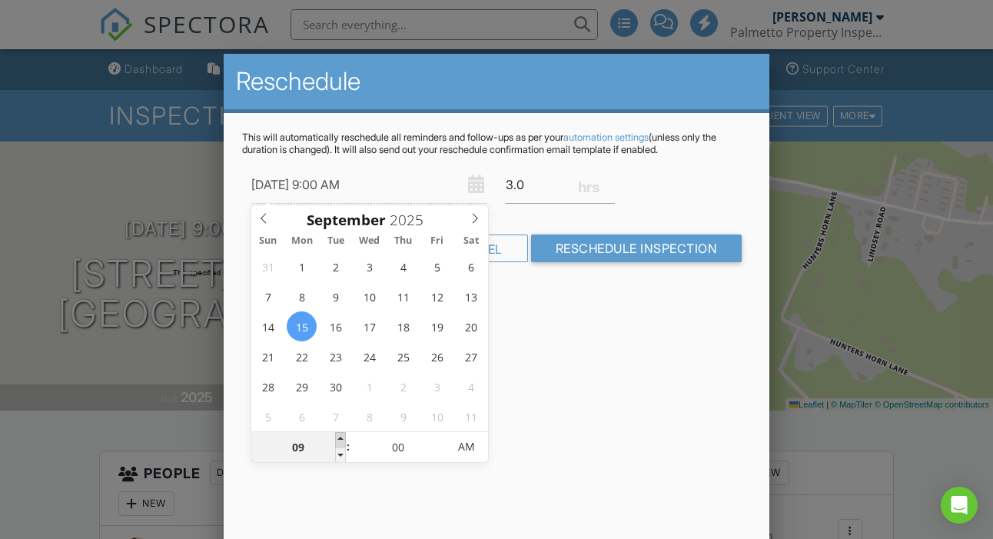
type input "[DATE] 10:00 AM"
type input "10"
click at [344, 437] on span at bounding box center [340, 439] width 11 height 15
type input "[DATE] 11:00 AM"
type input "11"
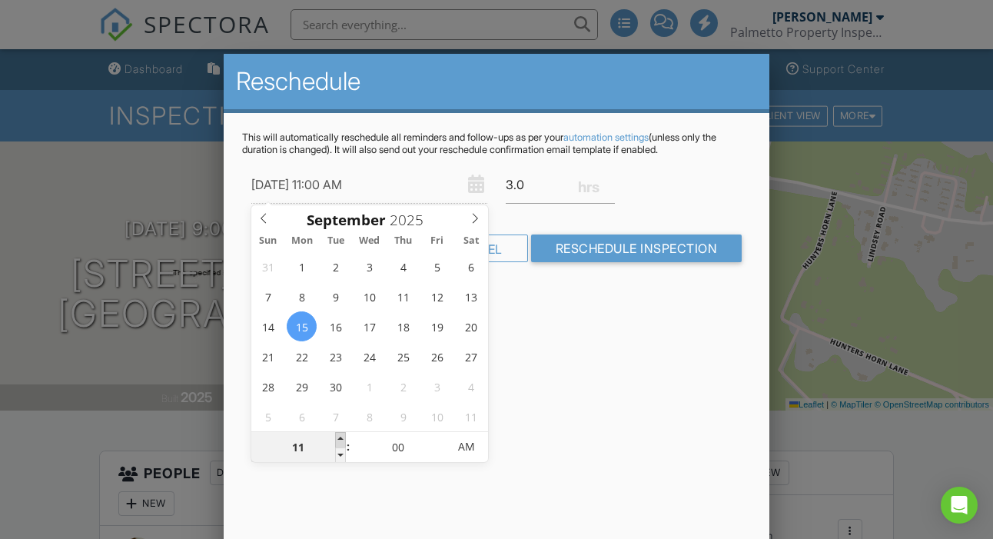
click at [344, 437] on span at bounding box center [340, 439] width 11 height 15
type input "[DATE] 12:00 PM"
type input "12"
click at [344, 437] on span at bounding box center [340, 439] width 11 height 15
type input "[DATE] 1:00 PM"
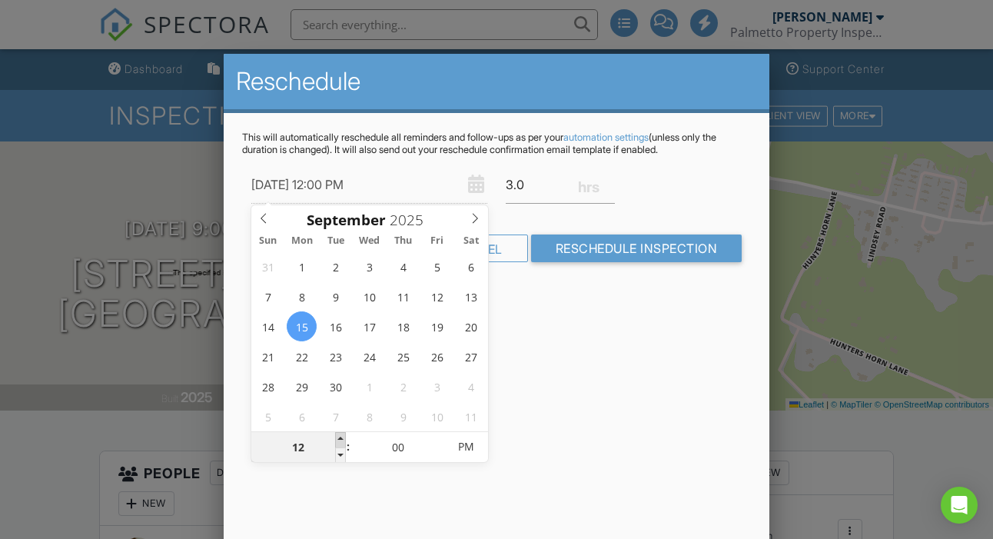
type input "01"
click at [344, 437] on span at bounding box center [340, 439] width 11 height 15
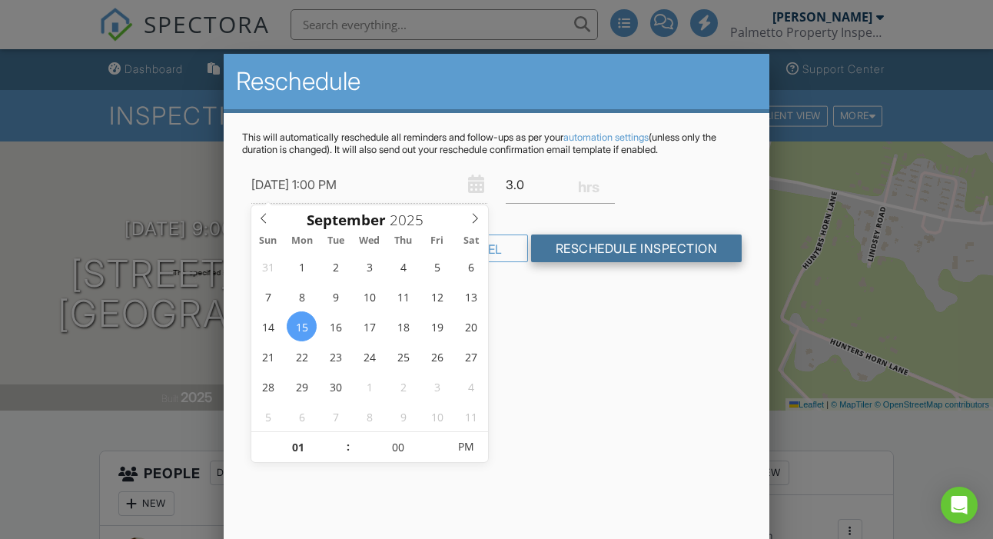
click at [610, 248] on input "Reschedule Inspection" at bounding box center [636, 248] width 211 height 28
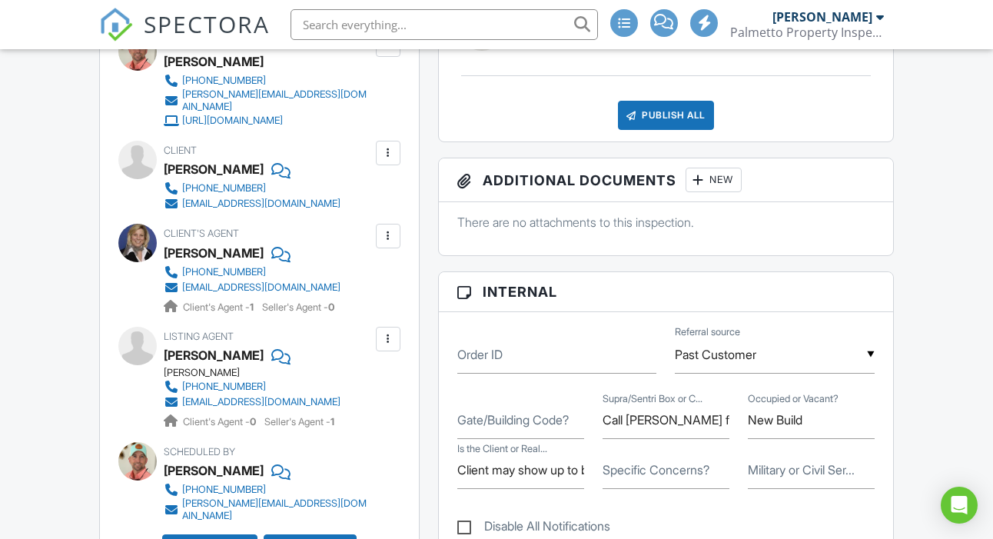
scroll to position [506, 0]
click at [480, 486] on input "Client may show up to bring check" at bounding box center [520, 469] width 127 height 38
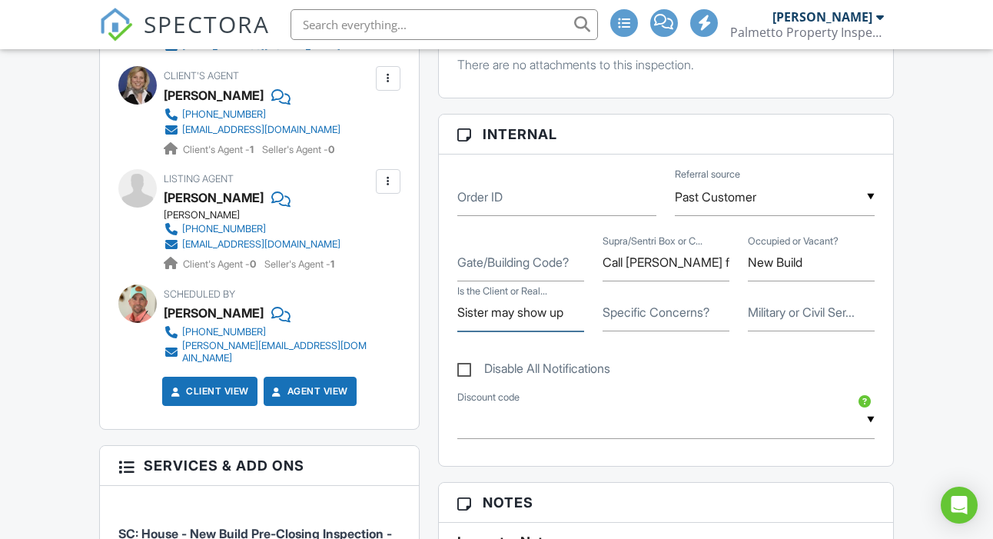
scroll to position [662, 0]
type input "Sister may show up"
click at [431, 401] on div "Reports Locked Attach New New Build Report NEW BUILD TEMPLATE Edit View New Bui…" at bounding box center [666, 539] width 474 height 1501
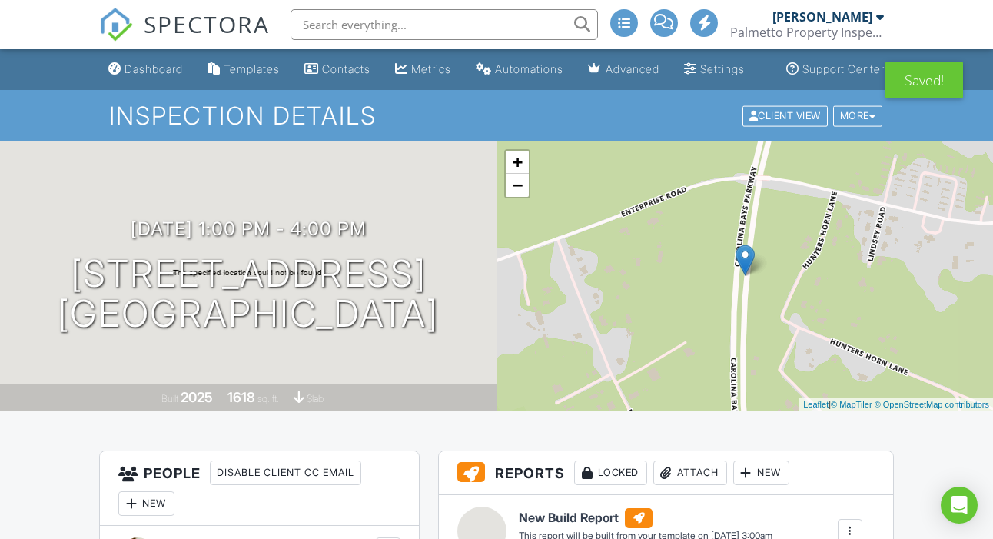
scroll to position [0, 0]
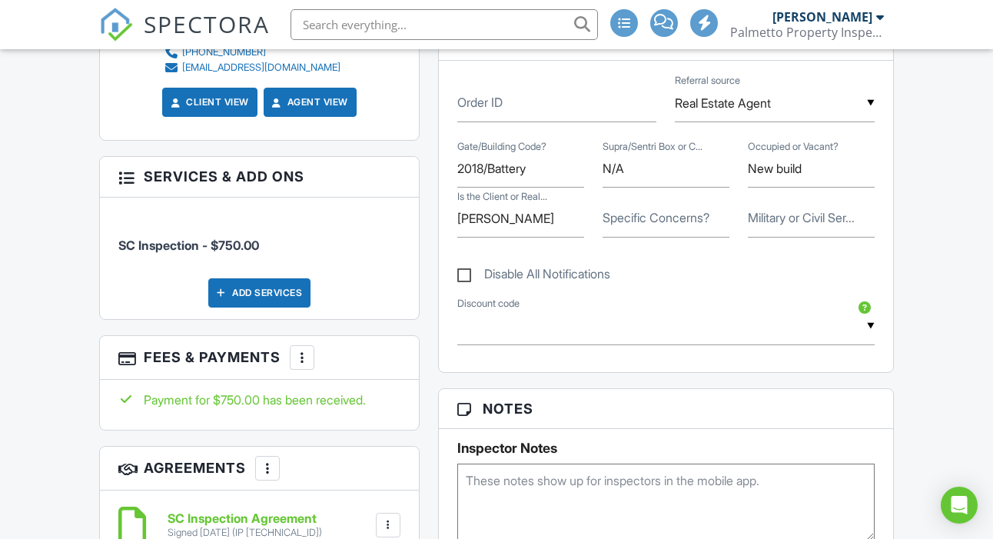
scroll to position [847, 0]
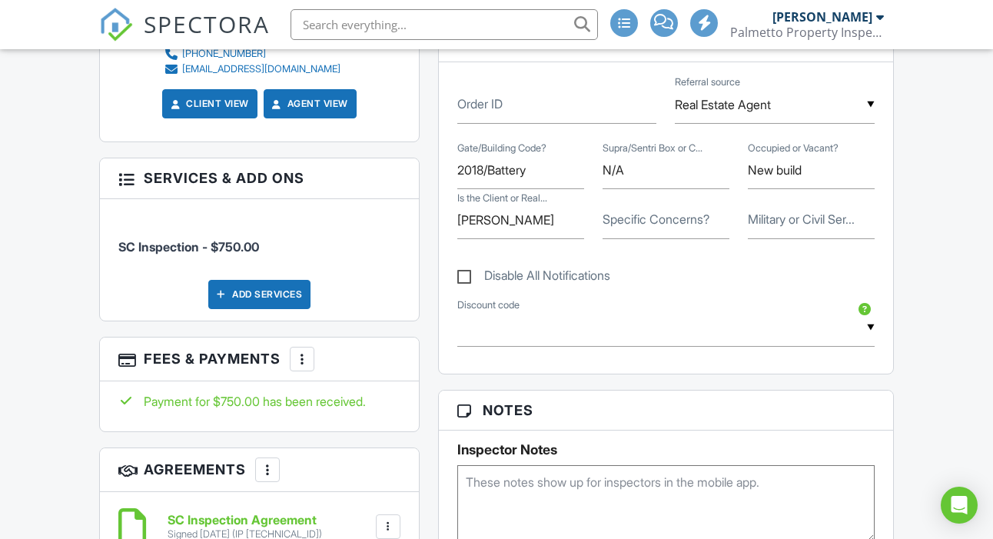
click at [261, 304] on div "Add Services" at bounding box center [259, 294] width 102 height 29
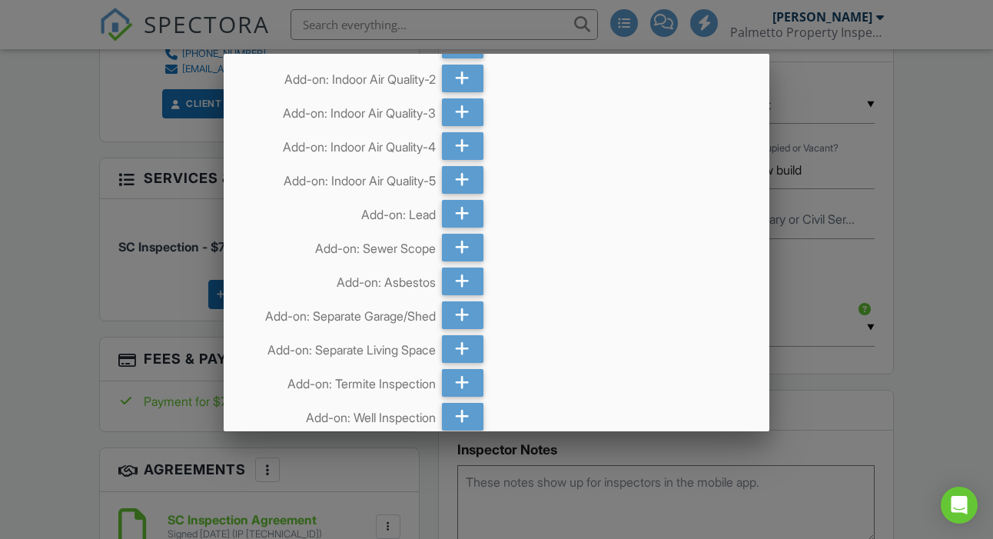
scroll to position [2964, 0]
click at [61, 297] on div at bounding box center [496, 259] width 993 height 673
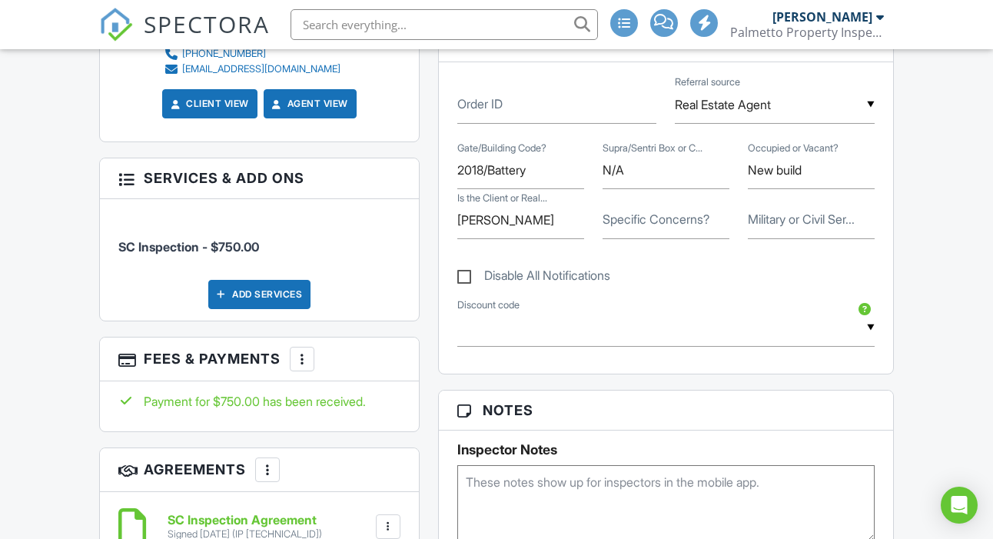
click at [304, 367] on div at bounding box center [301, 358] width 15 height 15
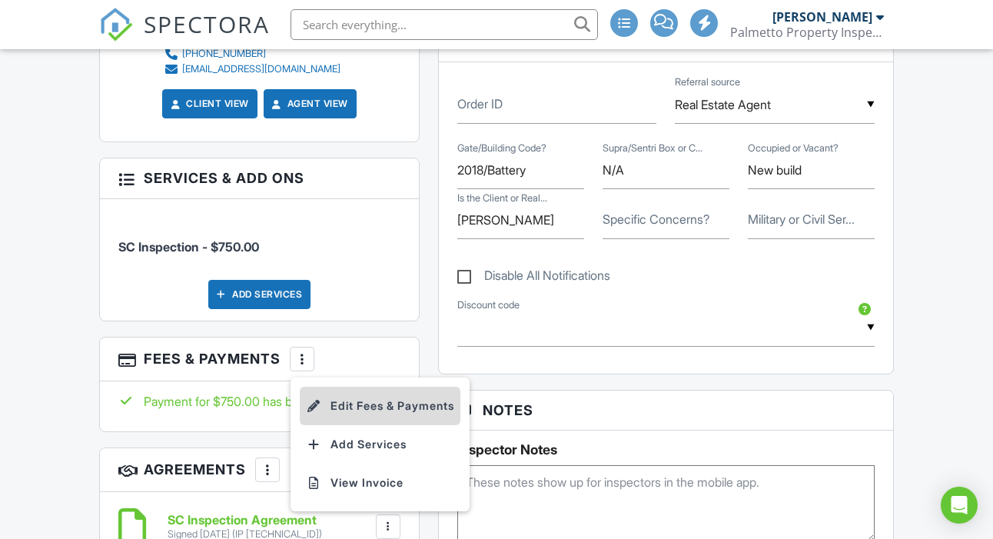
click at [355, 407] on li "Edit Fees & Payments" at bounding box center [380, 406] width 161 height 38
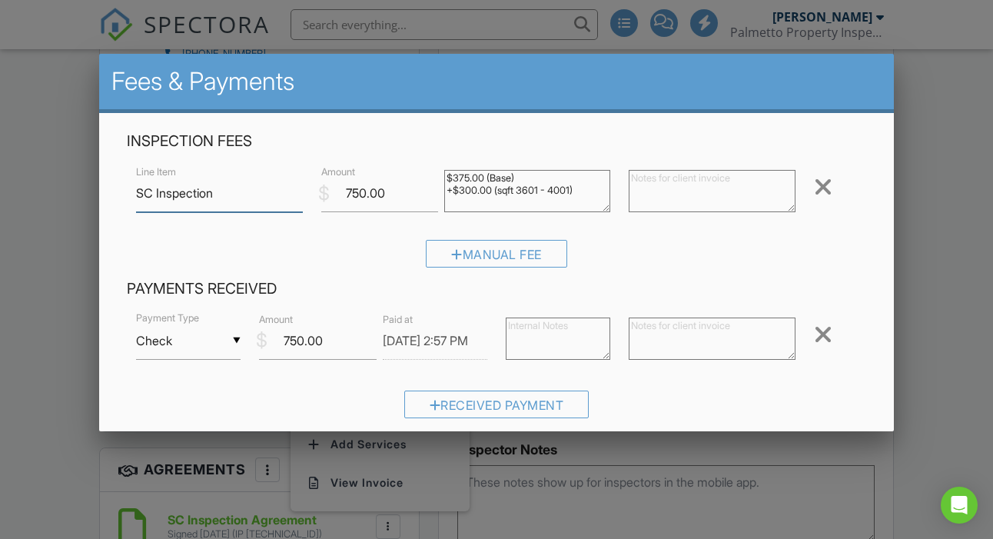
scroll to position [0, 0]
click at [495, 253] on div "Manual Fee" at bounding box center [496, 254] width 141 height 28
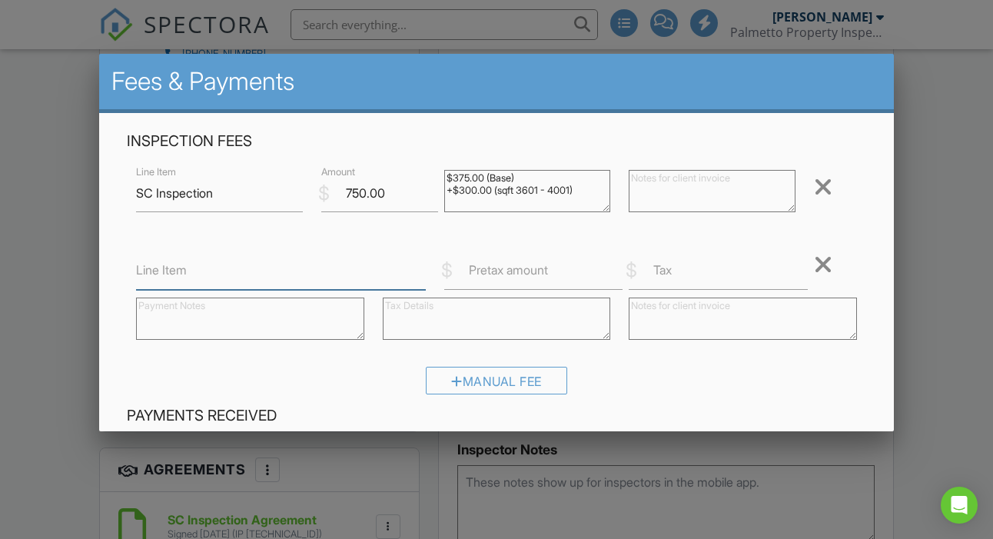
click at [227, 276] on input "Line Item" at bounding box center [281, 271] width 290 height 38
type input "j"
type input "Re-Inspection"
click at [547, 271] on label "Pretax amount" at bounding box center [508, 269] width 79 height 17
click at [547, 271] on input "Pretax amount" at bounding box center [533, 271] width 178 height 38
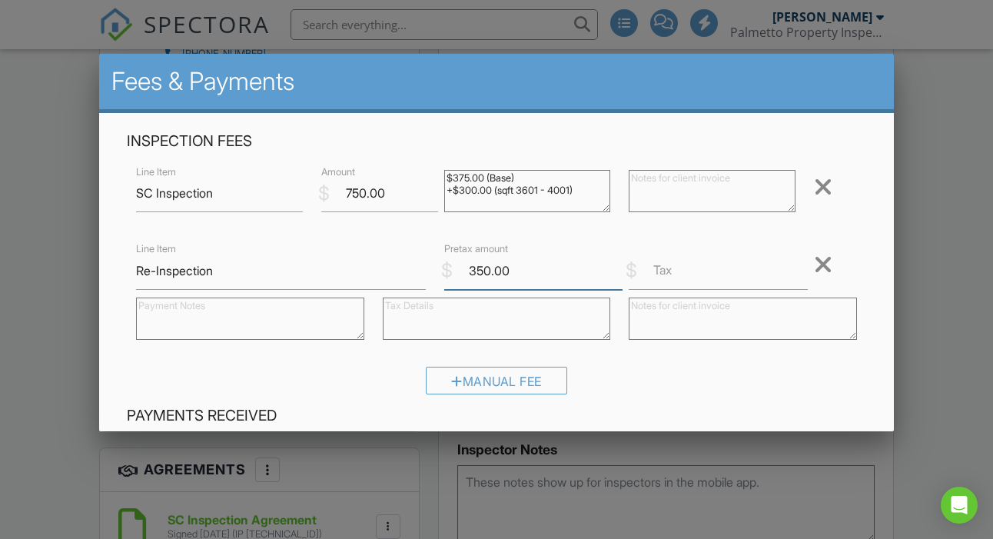
type input "350.00"
click at [716, 359] on div "Inspection Fees Line Item SC Inspection $ Amount 750.00 $375.00 (Base) +$300.00…" at bounding box center [497, 268] width 758 height 274
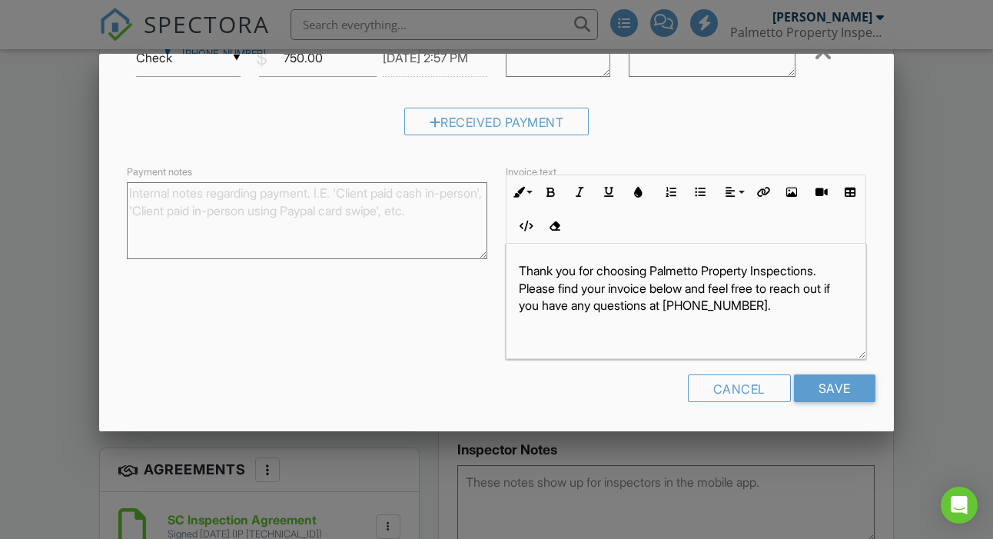
scroll to position [409, 0]
click at [826, 391] on input "Save" at bounding box center [834, 389] width 81 height 28
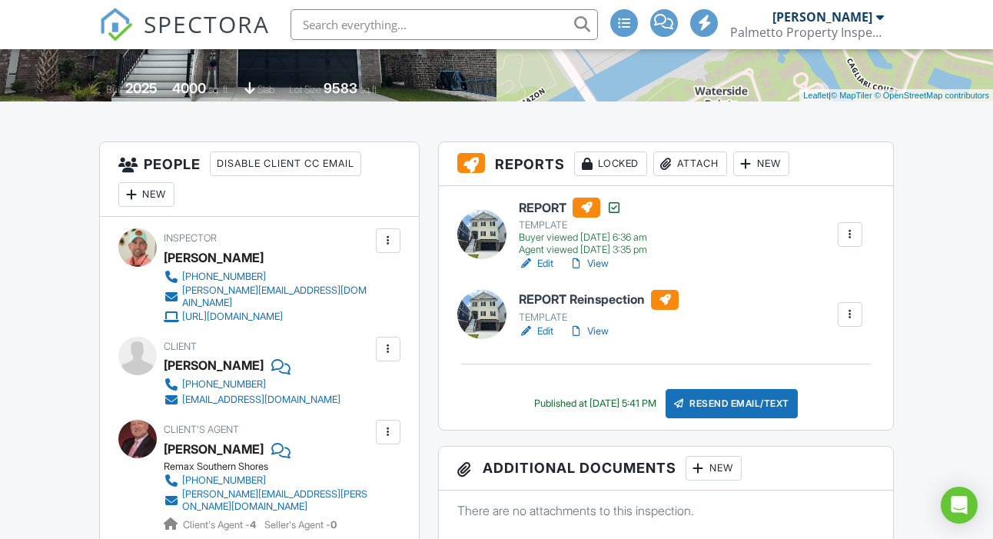
scroll to position [308, 0]
click at [151, 208] on div "New" at bounding box center [146, 195] width 56 height 25
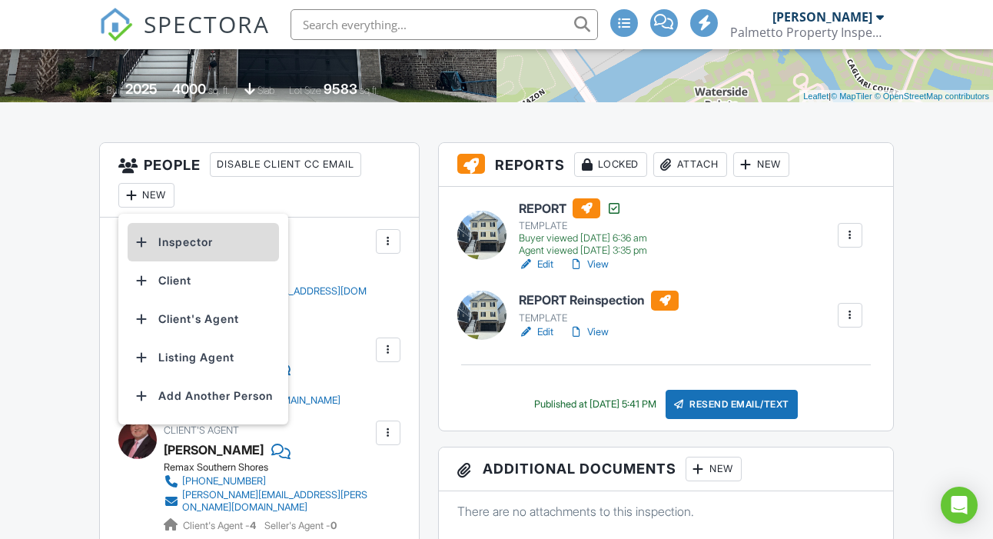
click at [171, 254] on li "Inspector" at bounding box center [203, 242] width 151 height 38
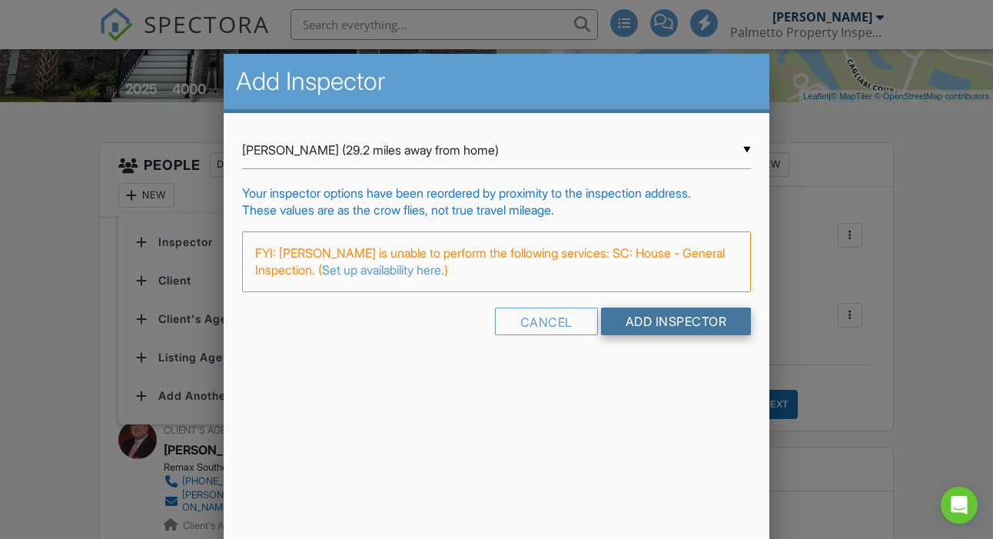
click at [657, 321] on input "Add Inspector" at bounding box center [676, 321] width 151 height 28
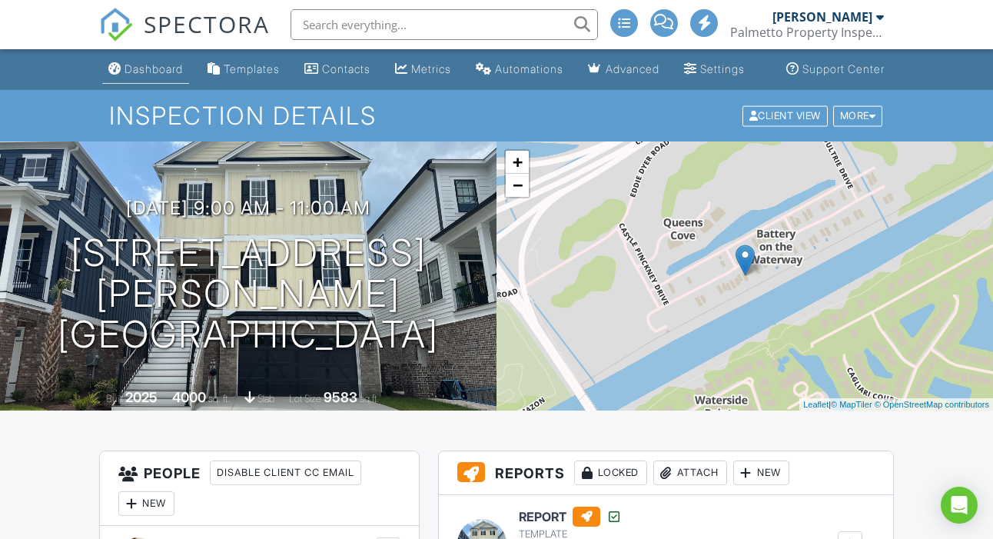
click at [143, 75] on div "Dashboard" at bounding box center [154, 68] width 58 height 13
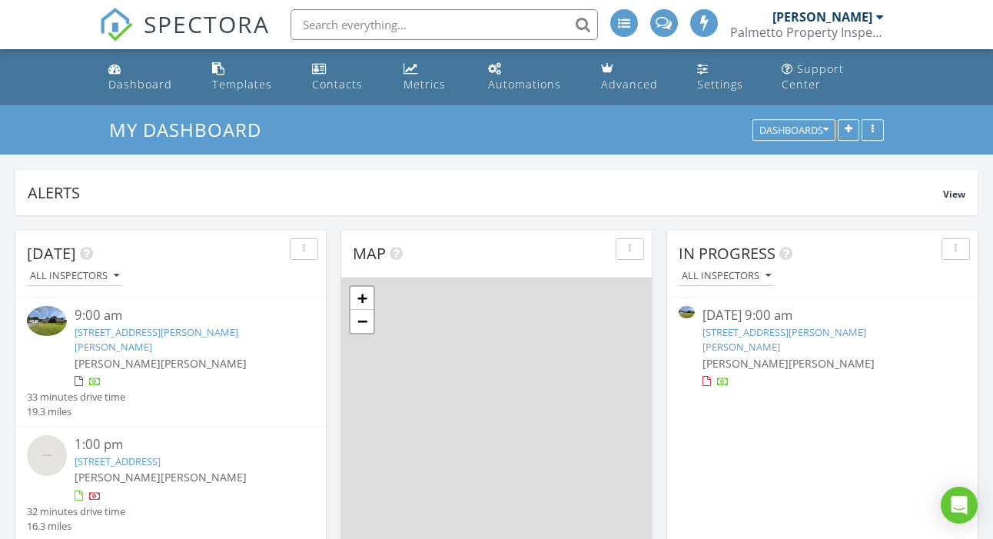
scroll to position [1400, 994]
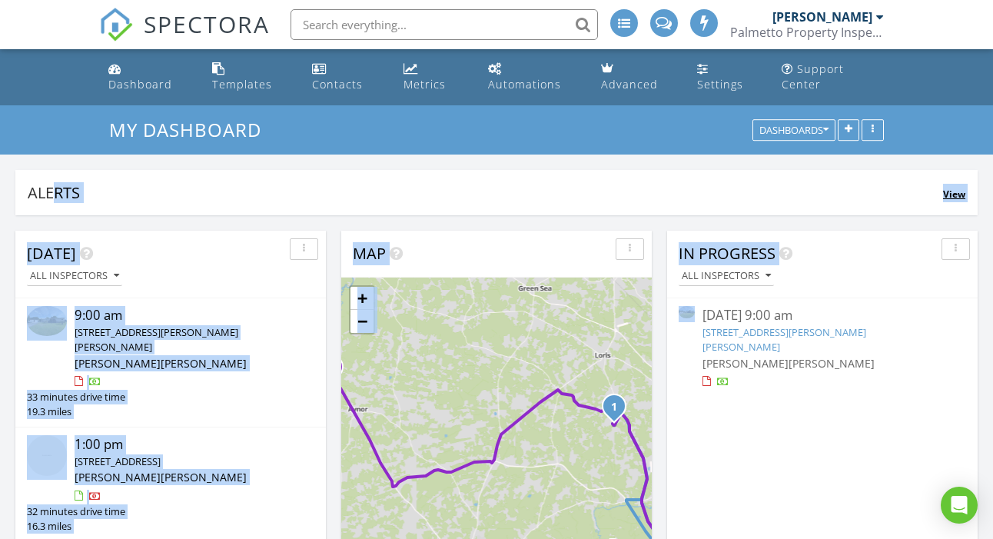
drag, startPoint x: 661, startPoint y: 271, endPoint x: 660, endPoint y: 181, distance: 89.9
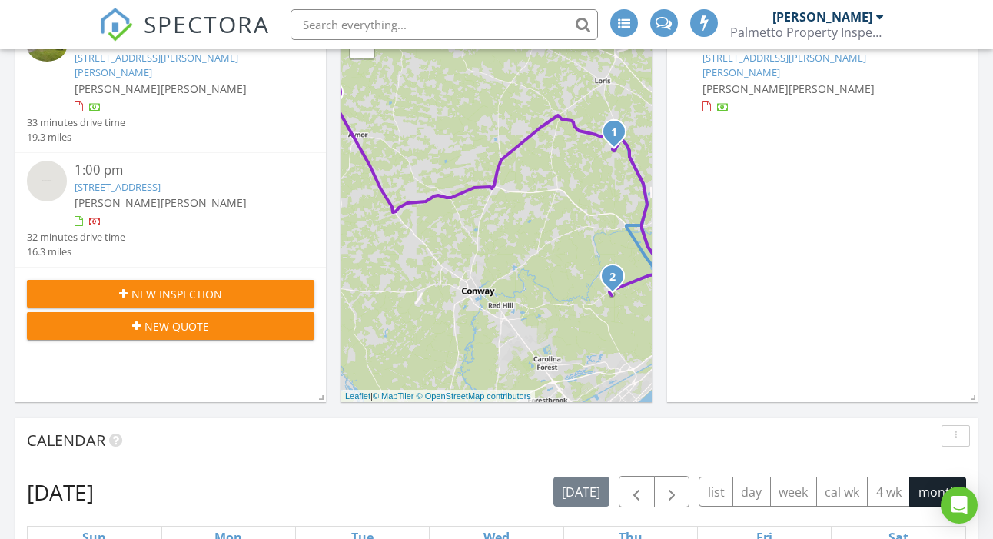
scroll to position [278, 0]
